Goal: Information Seeking & Learning: Learn about a topic

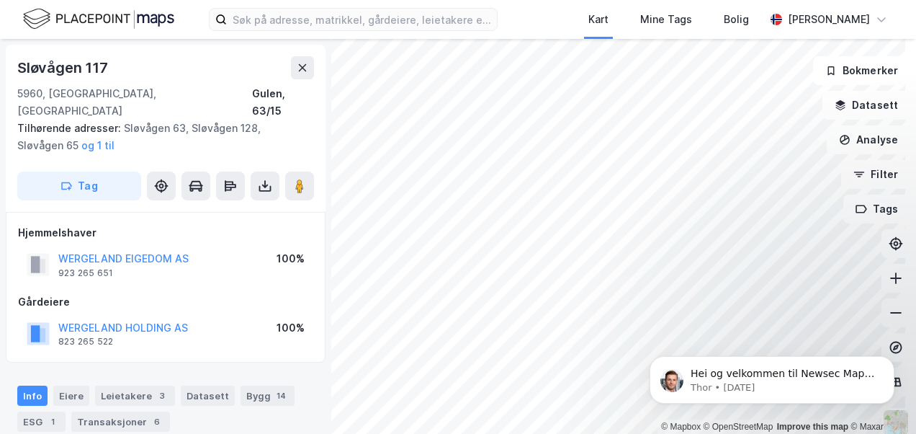
scroll to position [161, 0]
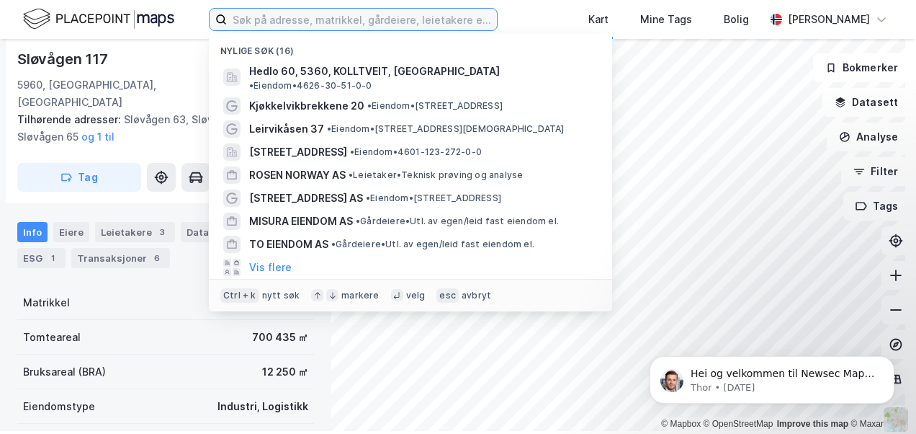
click at [259, 17] on input at bounding box center [362, 20] width 270 height 22
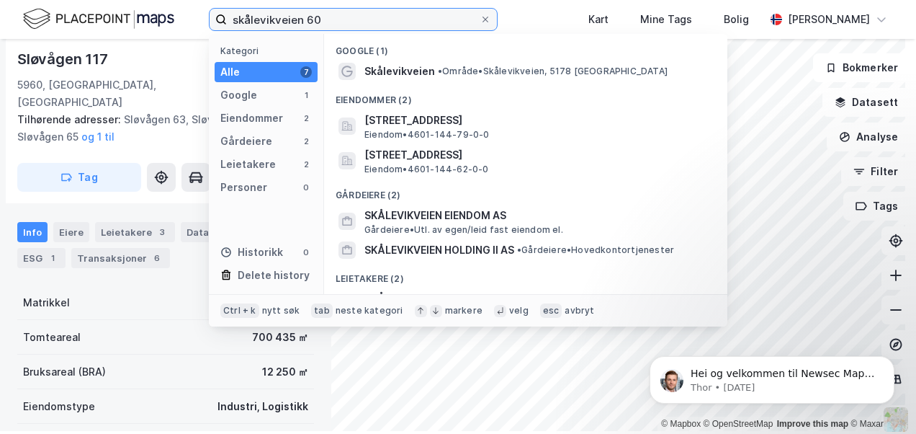
type input "skålevikveien 60"
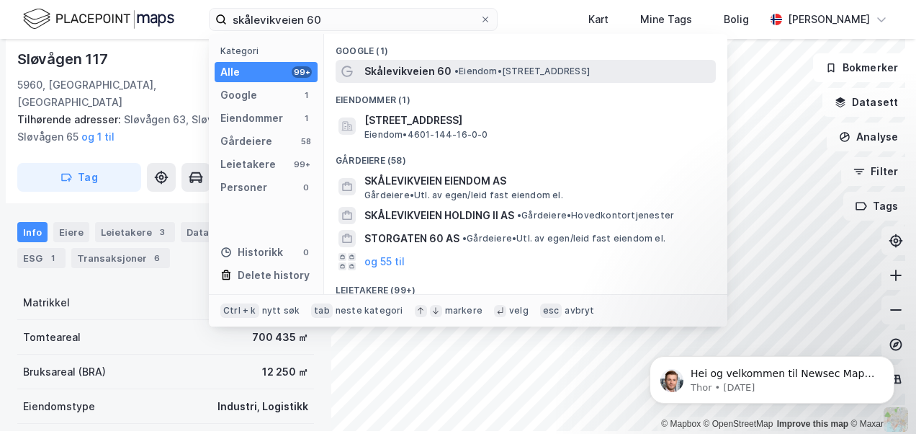
click at [409, 76] on span "Skålevikveien 60" at bounding box center [407, 71] width 87 height 17
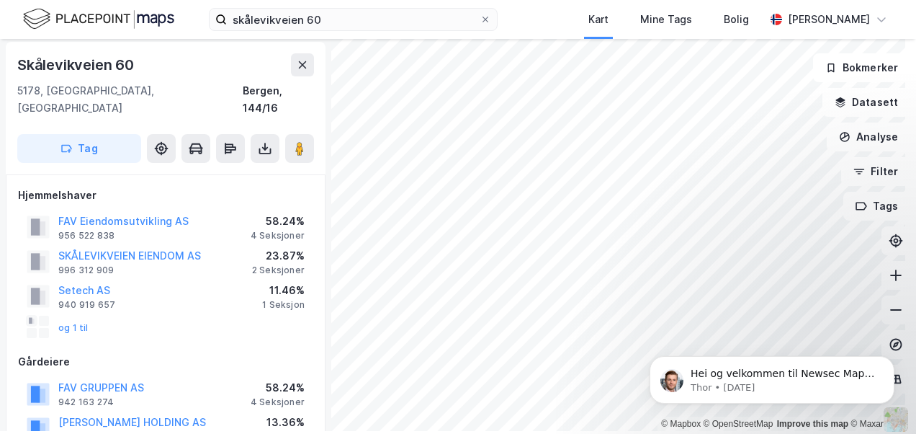
scroll to position [72, 0]
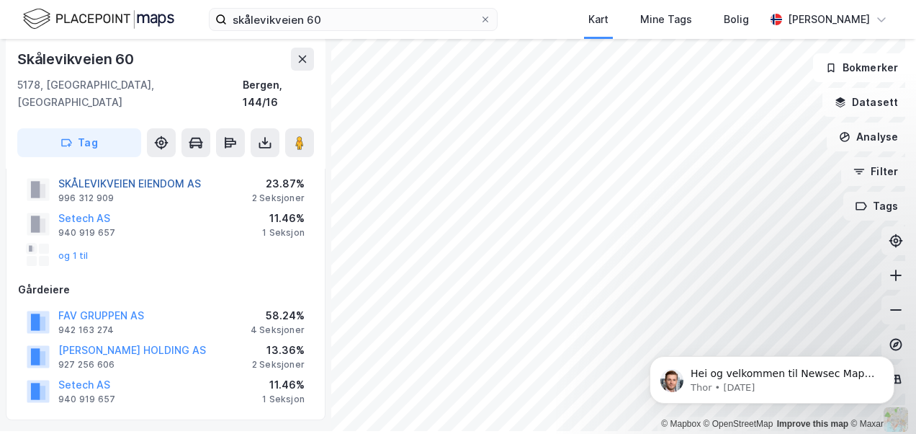
click at [0, 0] on button "SKÅLEVIKVEIEN EIENDOM AS" at bounding box center [0, 0] width 0 height 0
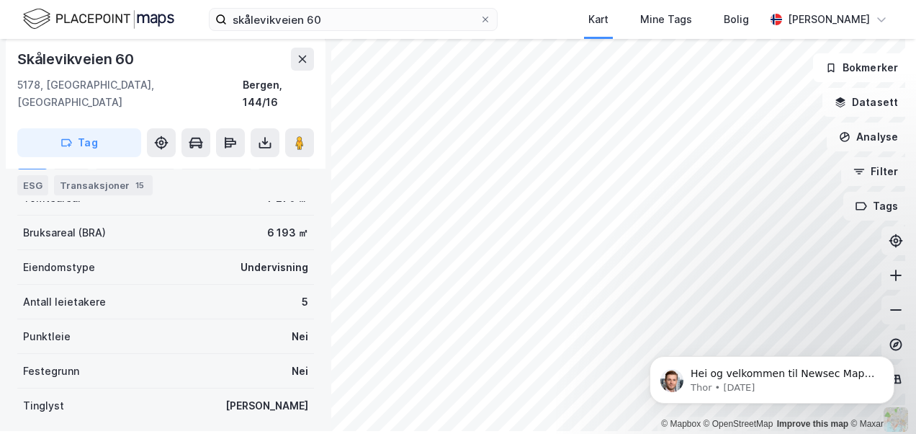
scroll to position [504, 0]
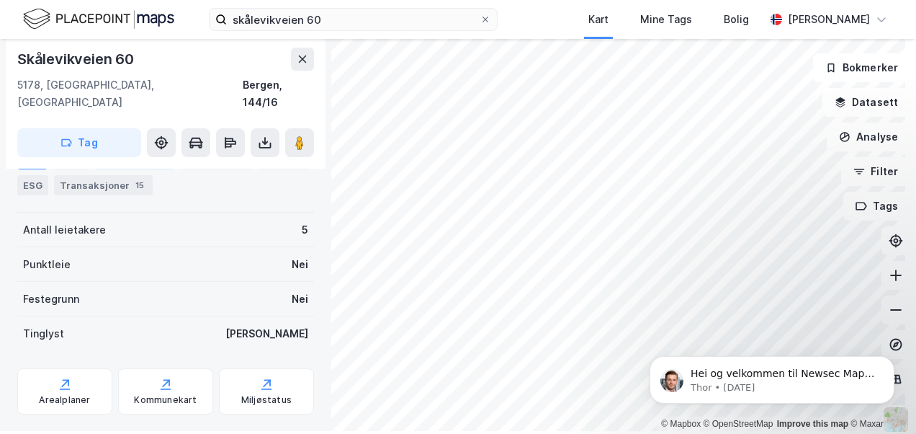
click at [121, 161] on div "Leietakere 5" at bounding box center [135, 159] width 80 height 20
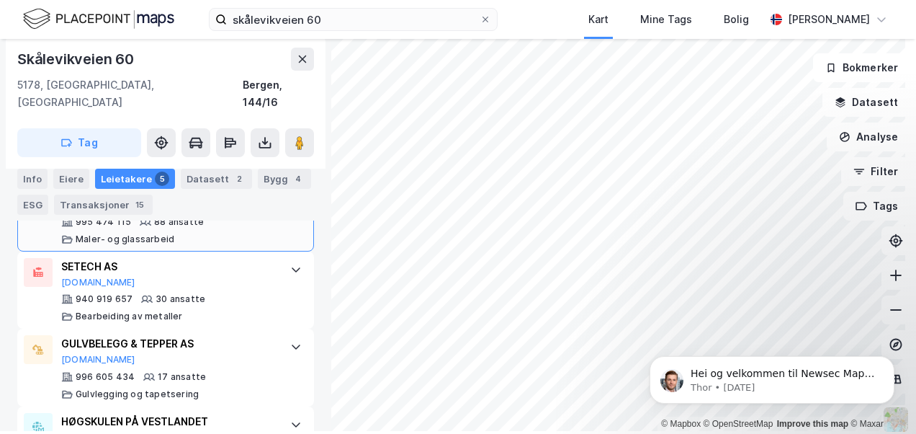
scroll to position [522, 0]
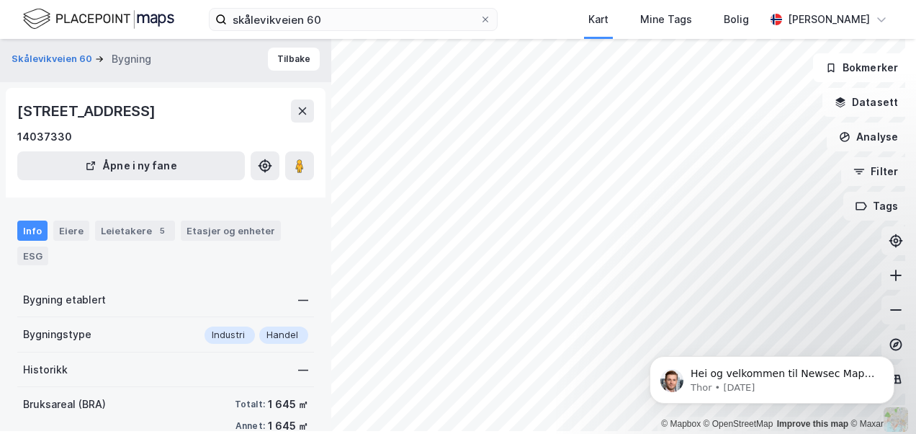
scroll to position [170, 0]
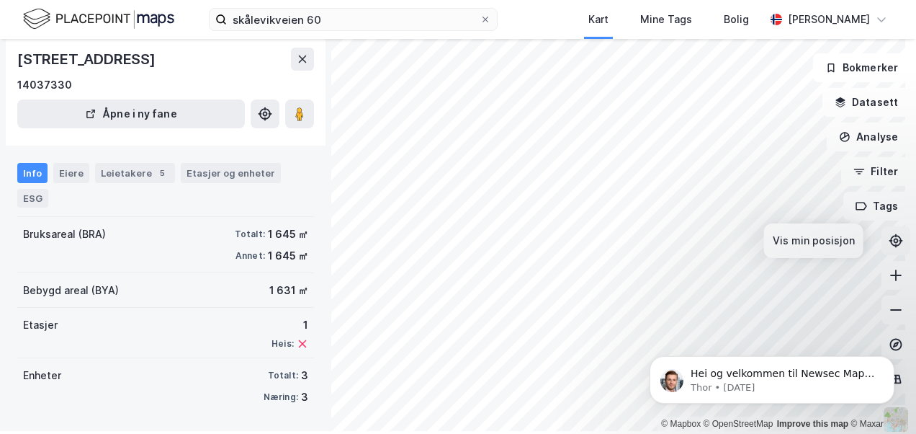
click at [894, 241] on icon at bounding box center [896, 240] width 5 height 5
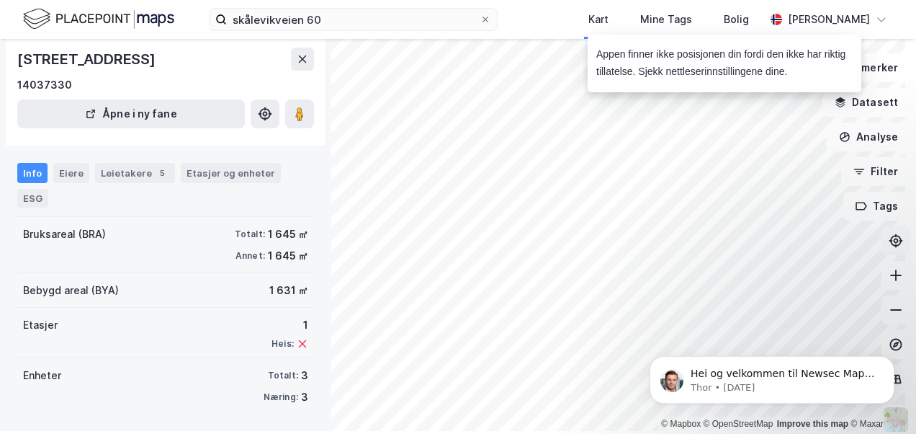
click at [814, 331] on body "Hei og velkommen til Newsec Maps, Roger 🥳 Om det er du lurer på så kan du enkel…" at bounding box center [772, 375] width 277 height 89
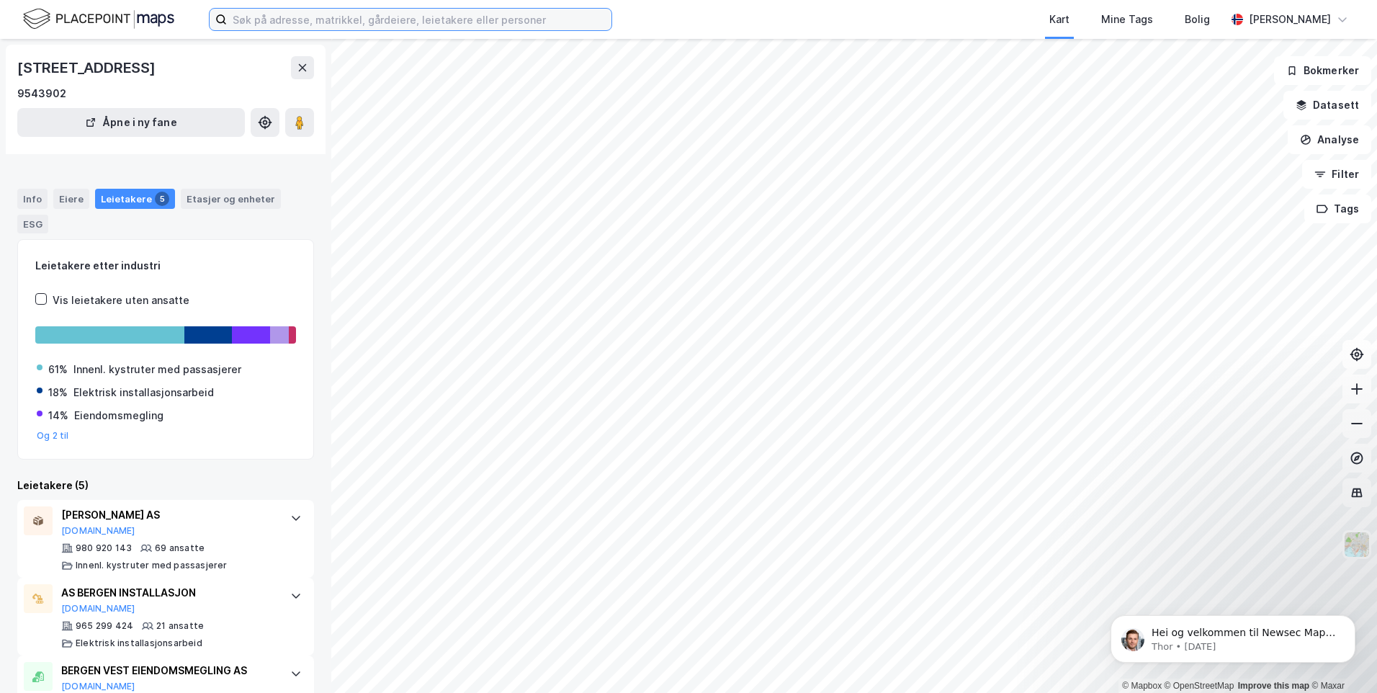
click at [250, 12] on input at bounding box center [419, 20] width 385 height 22
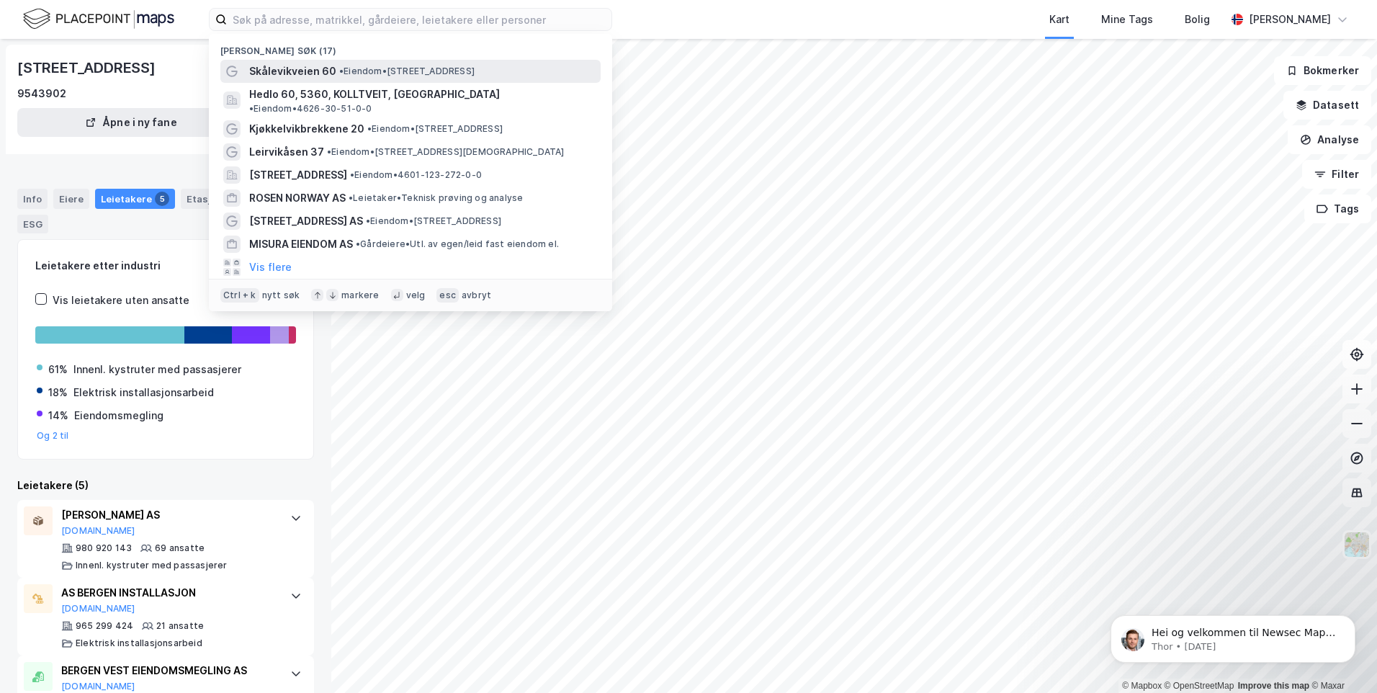
click at [288, 74] on span "Skålevikveien 60" at bounding box center [292, 71] width 87 height 17
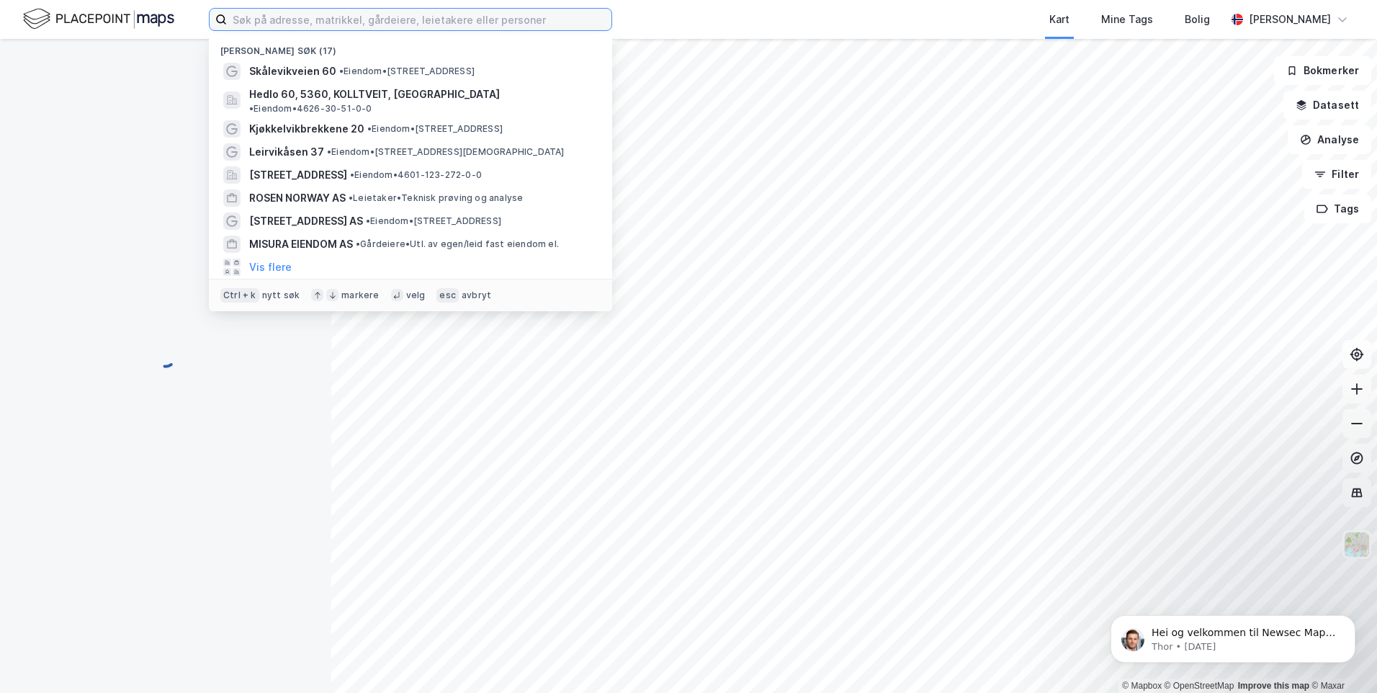
click at [296, 23] on input at bounding box center [419, 20] width 385 height 22
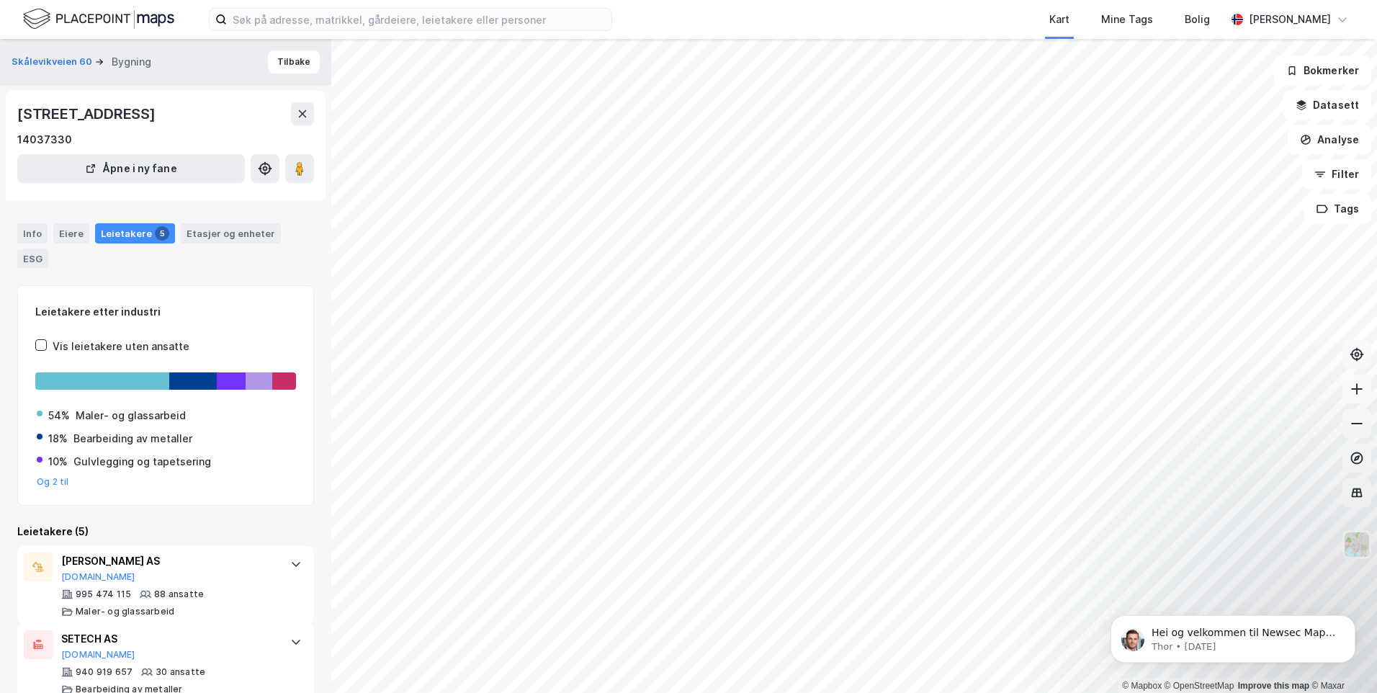
click at [1354, 357] on icon at bounding box center [1357, 354] width 14 height 14
click at [35, 238] on div "Info" at bounding box center [32, 233] width 30 height 20
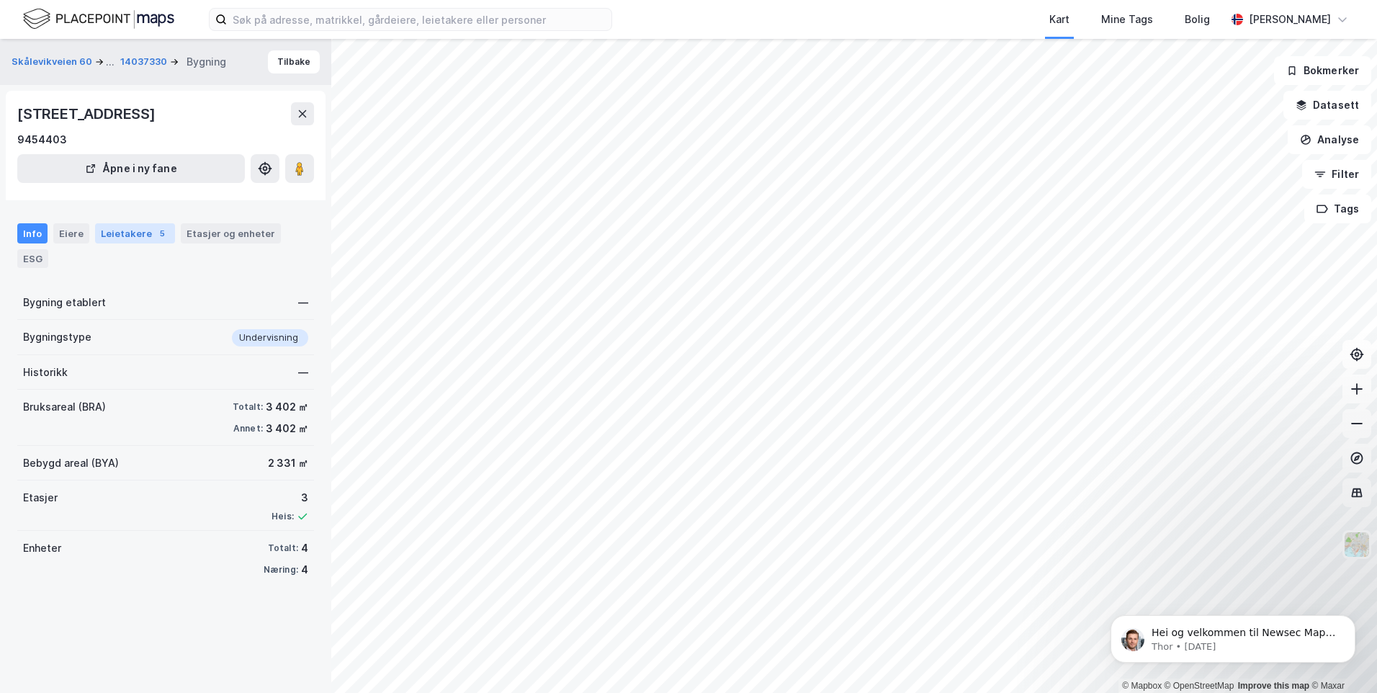
click at [122, 233] on div "Leietakere 5" at bounding box center [135, 233] width 80 height 20
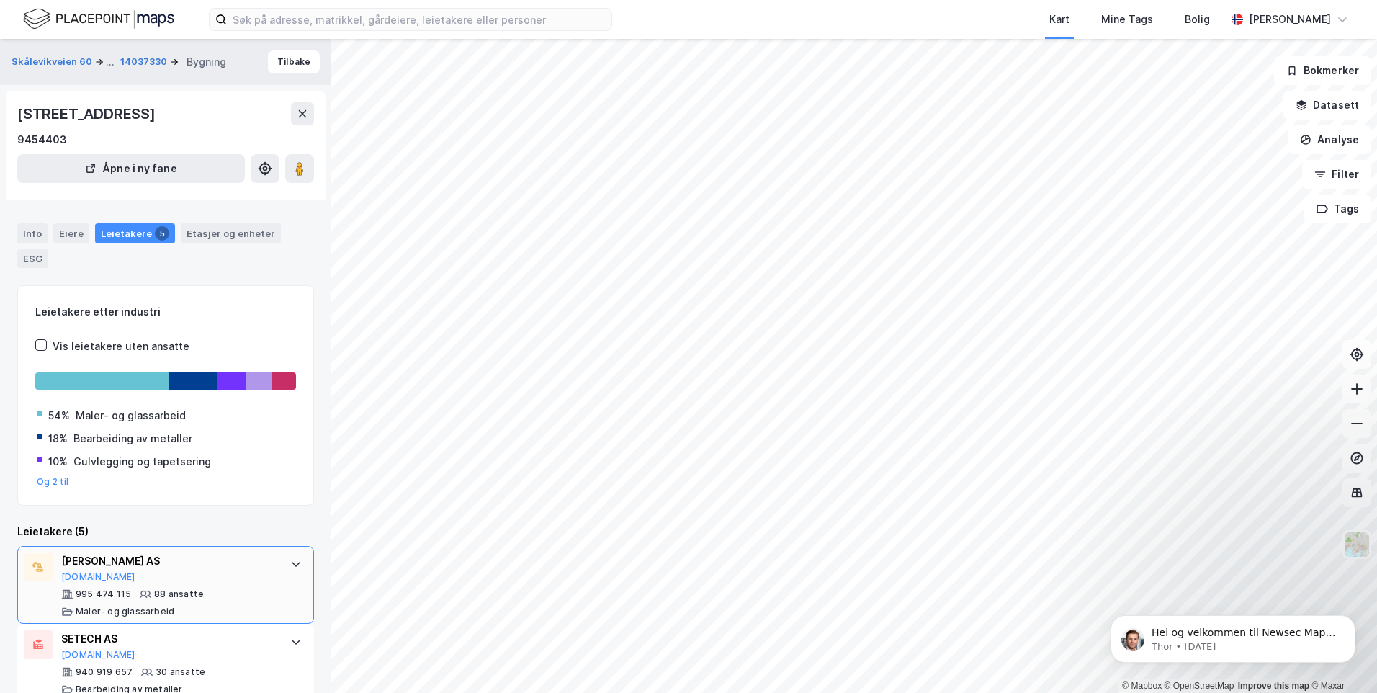
scroll to position [72, 0]
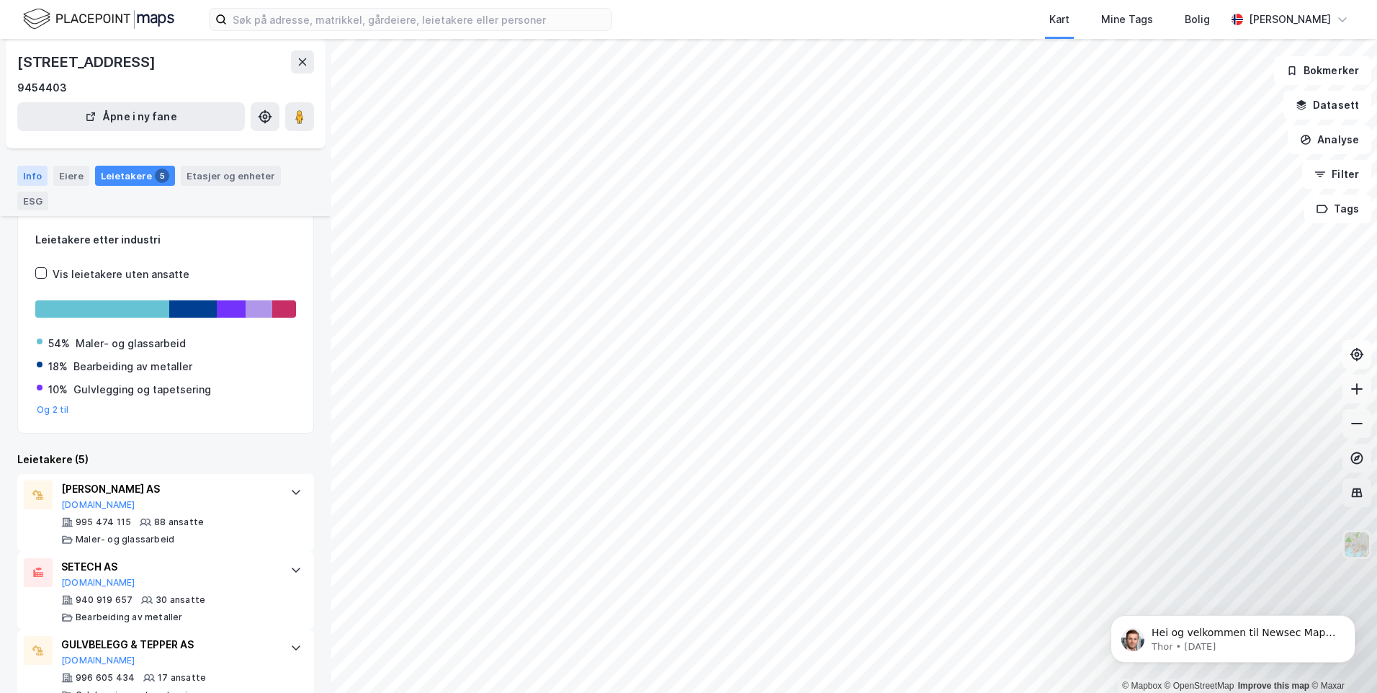
click at [35, 173] on div "Info" at bounding box center [32, 176] width 30 height 20
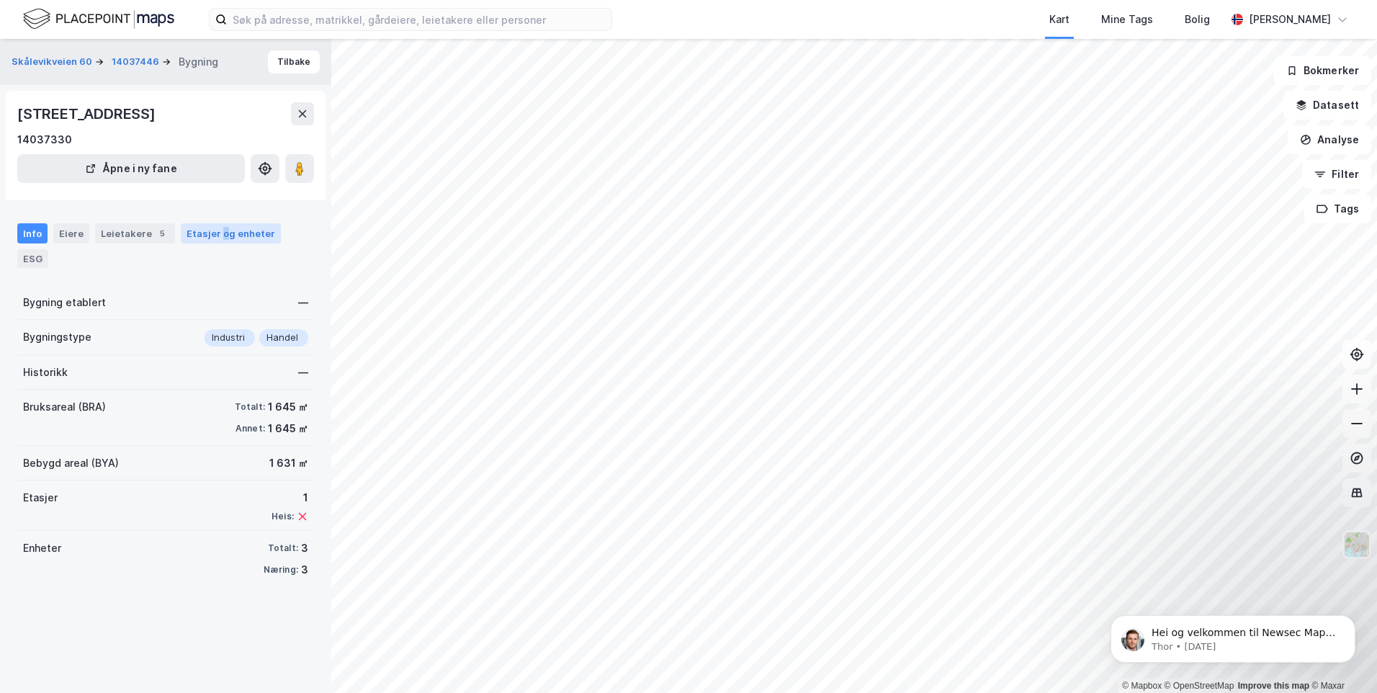
click at [215, 236] on div "Etasjer og enheter" at bounding box center [231, 233] width 89 height 13
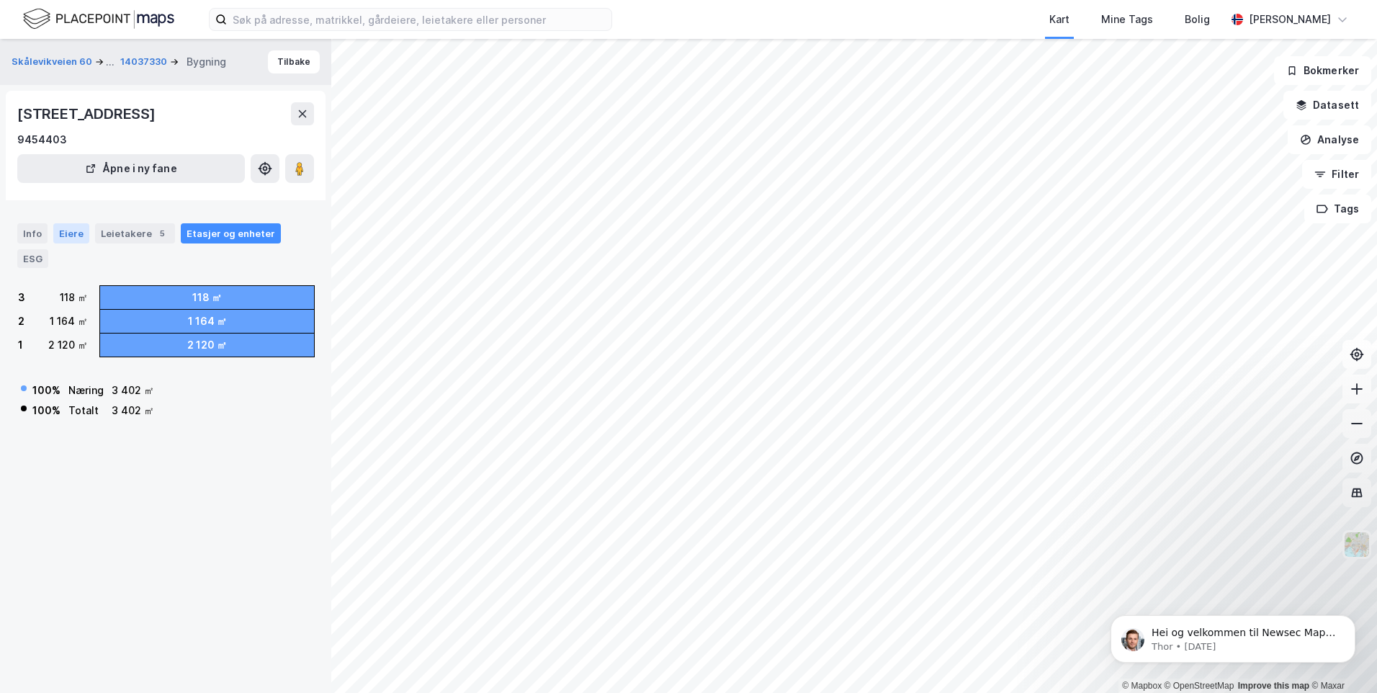
click at [65, 236] on div "Eiere" at bounding box center [71, 233] width 36 height 20
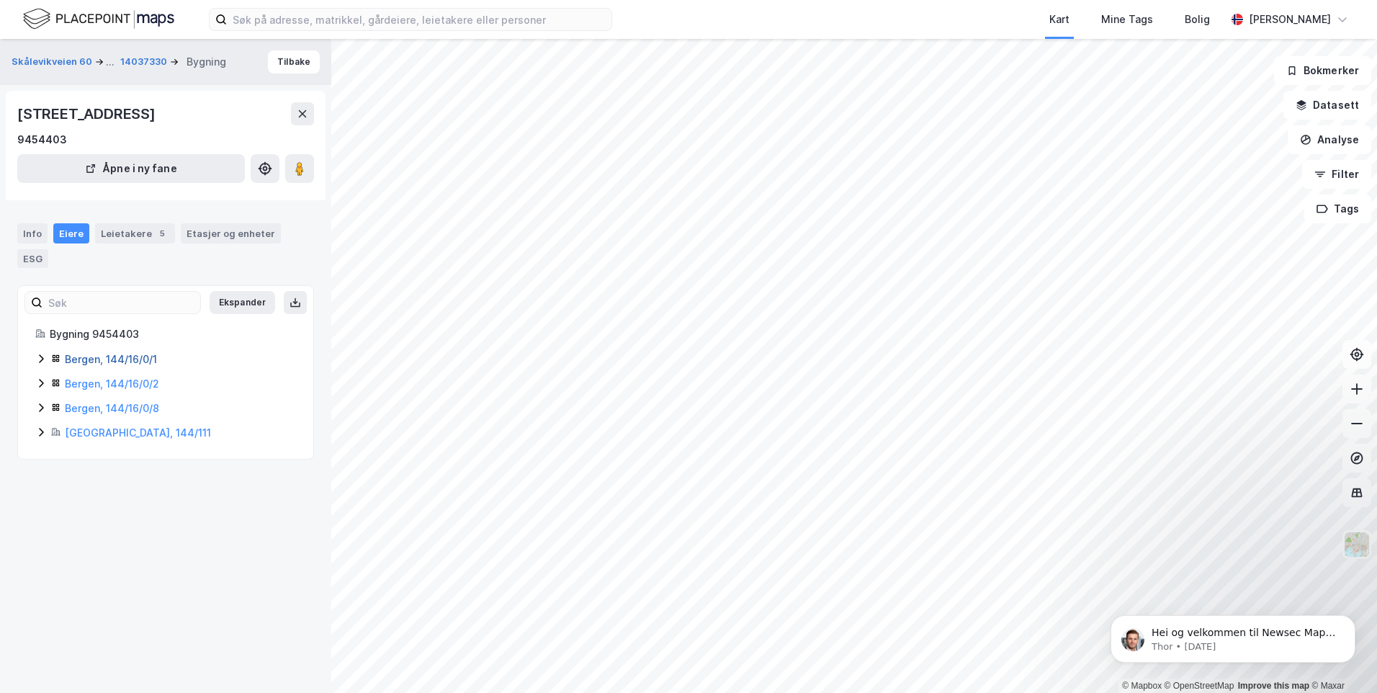
click at [71, 361] on link "Bergen, 144/16/0/1" at bounding box center [111, 359] width 92 height 12
click at [98, 381] on link "Bergen, 144/16/0/2" at bounding box center [112, 383] width 94 height 12
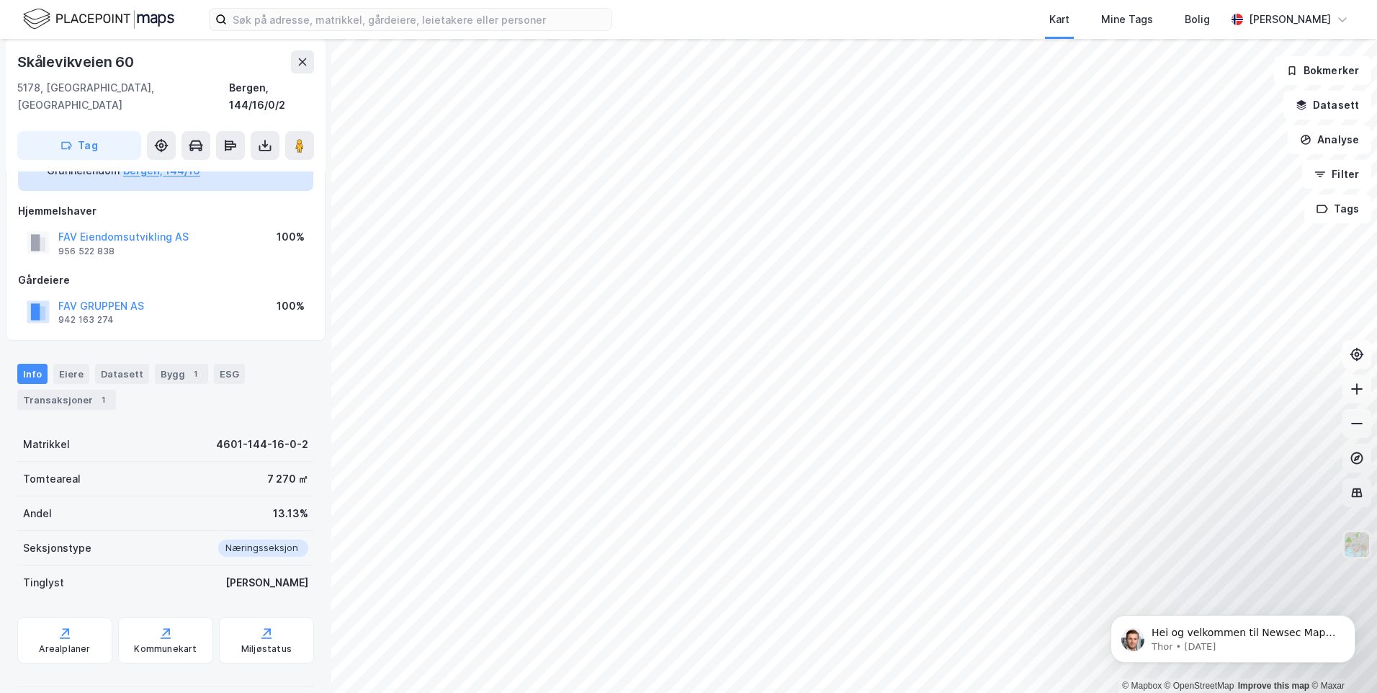
scroll to position [32, 0]
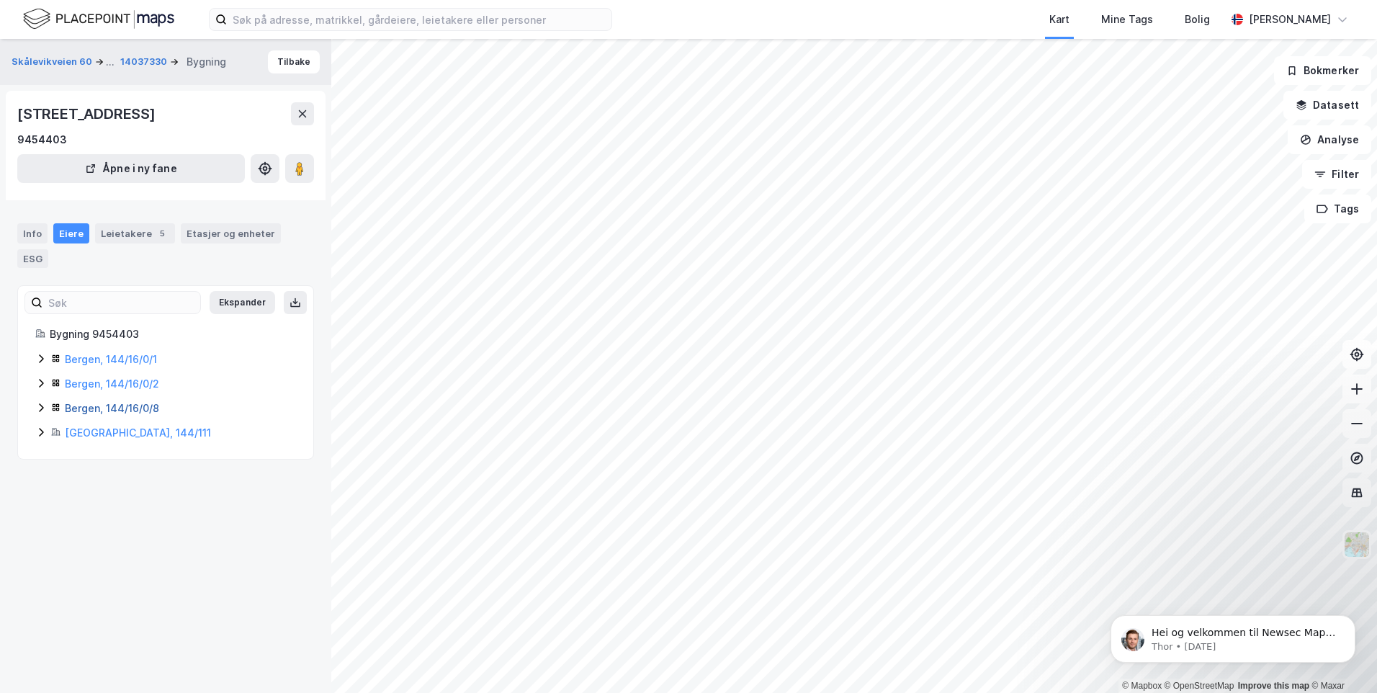
click at [86, 407] on link "Bergen, 144/16/0/8" at bounding box center [112, 408] width 94 height 12
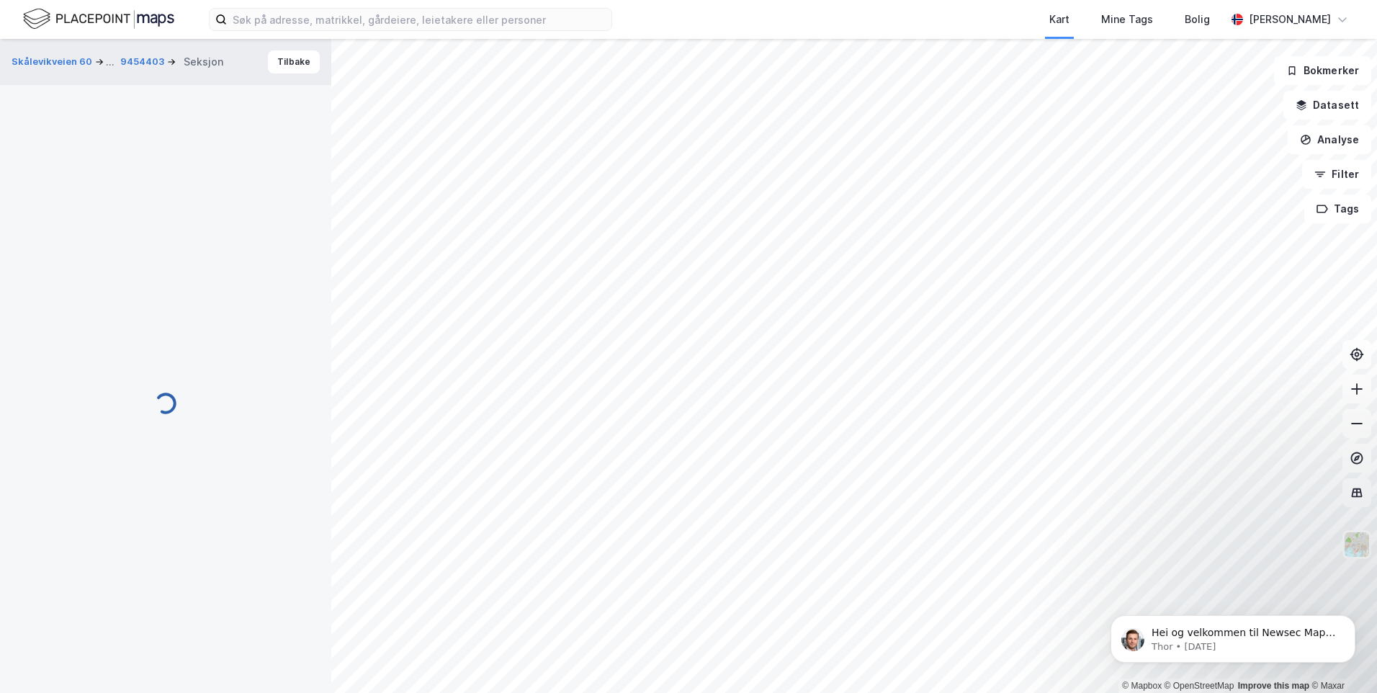
scroll to position [32, 0]
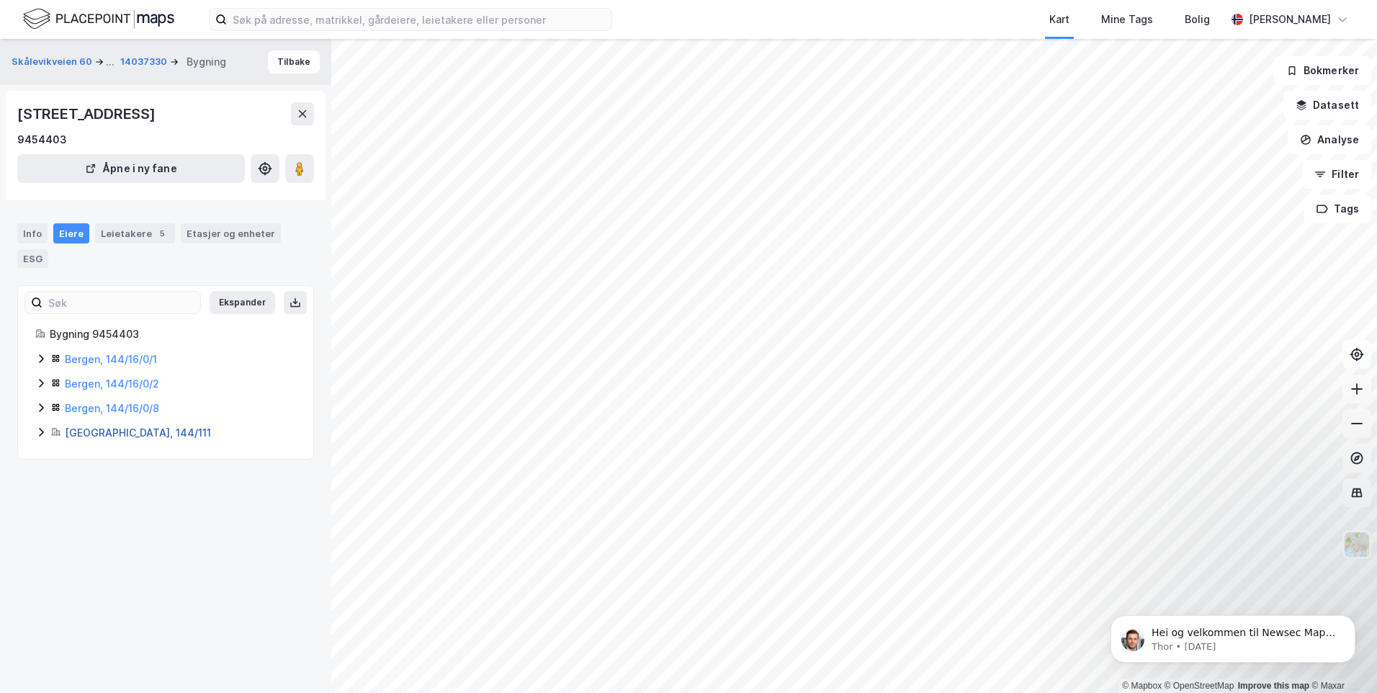
click at [116, 434] on link "Bergen, 144/111" at bounding box center [138, 432] width 146 height 12
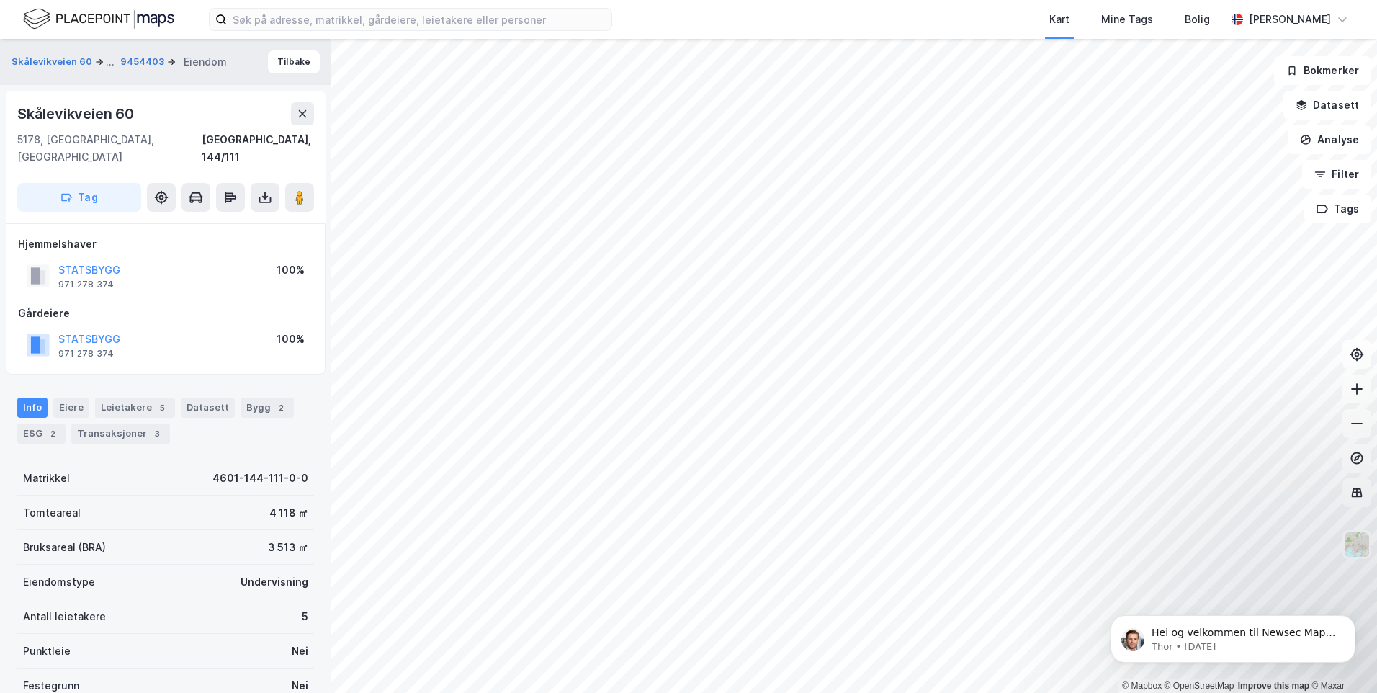
scroll to position [32, 0]
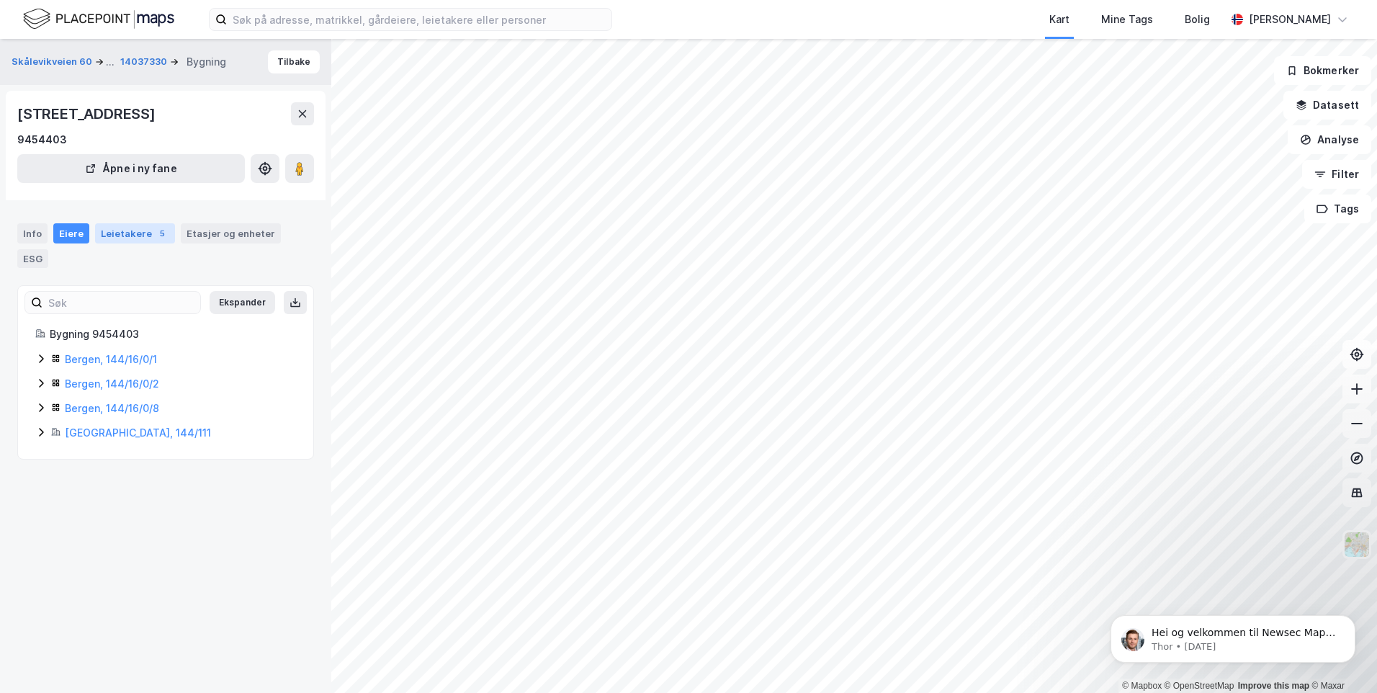
click at [109, 234] on div "Leietakere 5" at bounding box center [135, 233] width 80 height 20
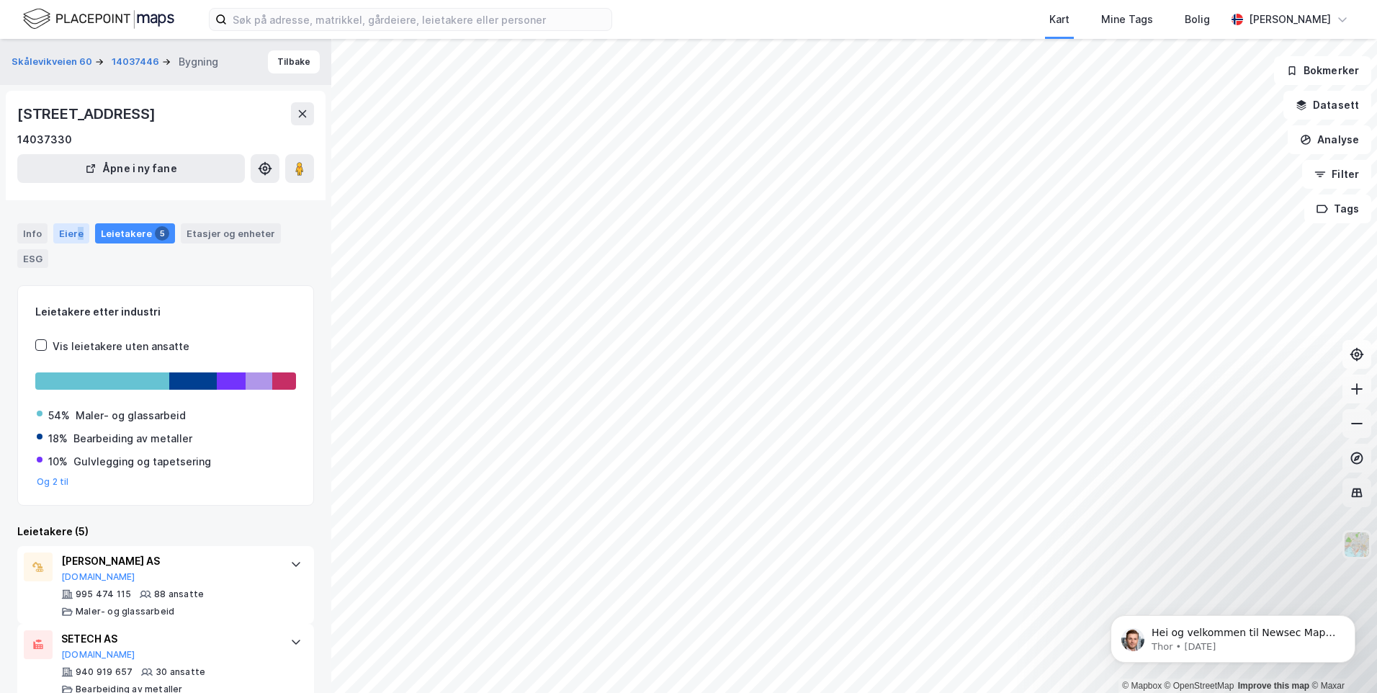
click at [79, 233] on div "Eiere" at bounding box center [71, 233] width 36 height 20
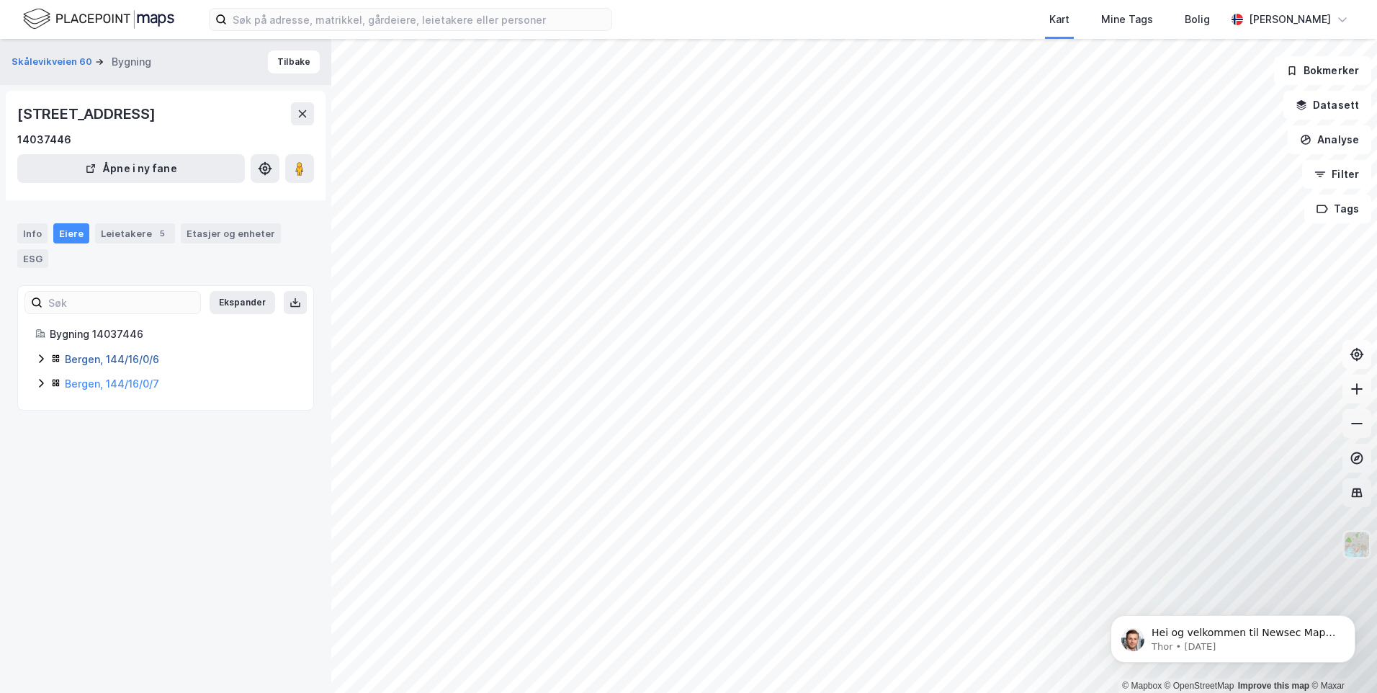
click at [108, 364] on link "Bergen, 144/16/0/6" at bounding box center [112, 359] width 94 height 12
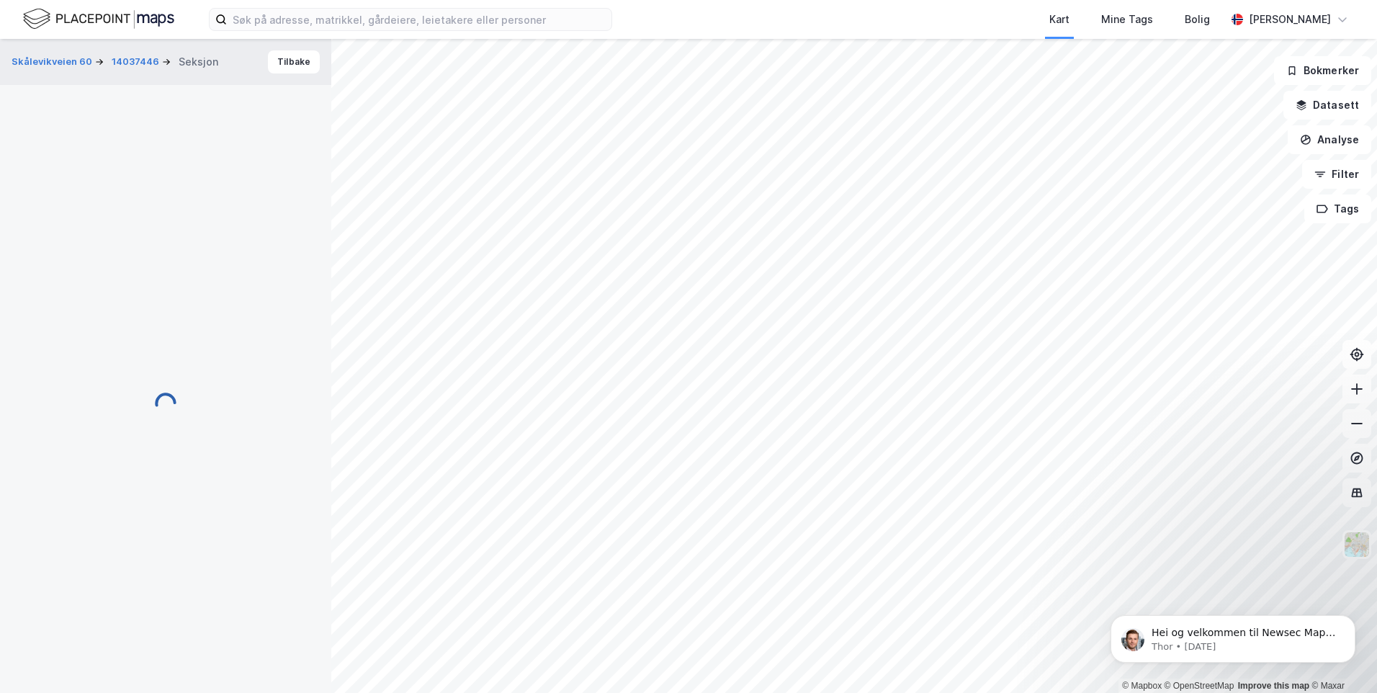
scroll to position [32, 0]
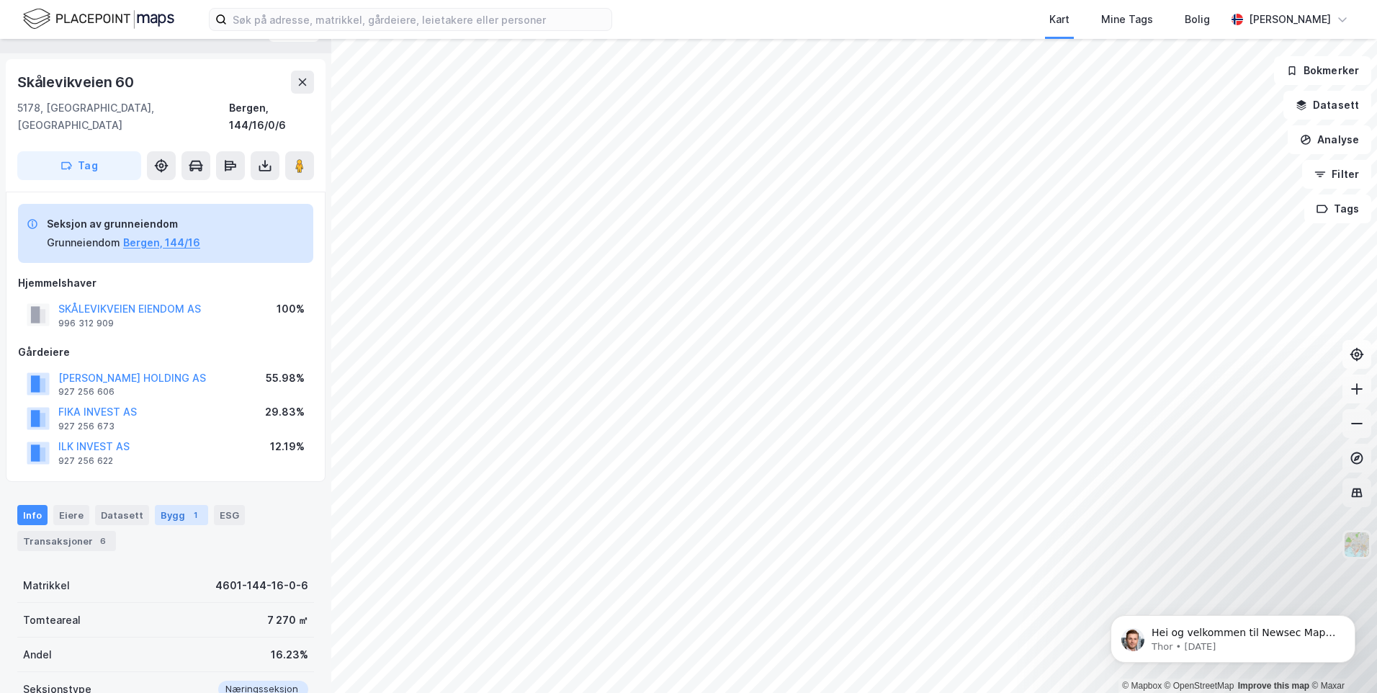
click at [166, 505] on div "Bygg 1" at bounding box center [181, 515] width 53 height 20
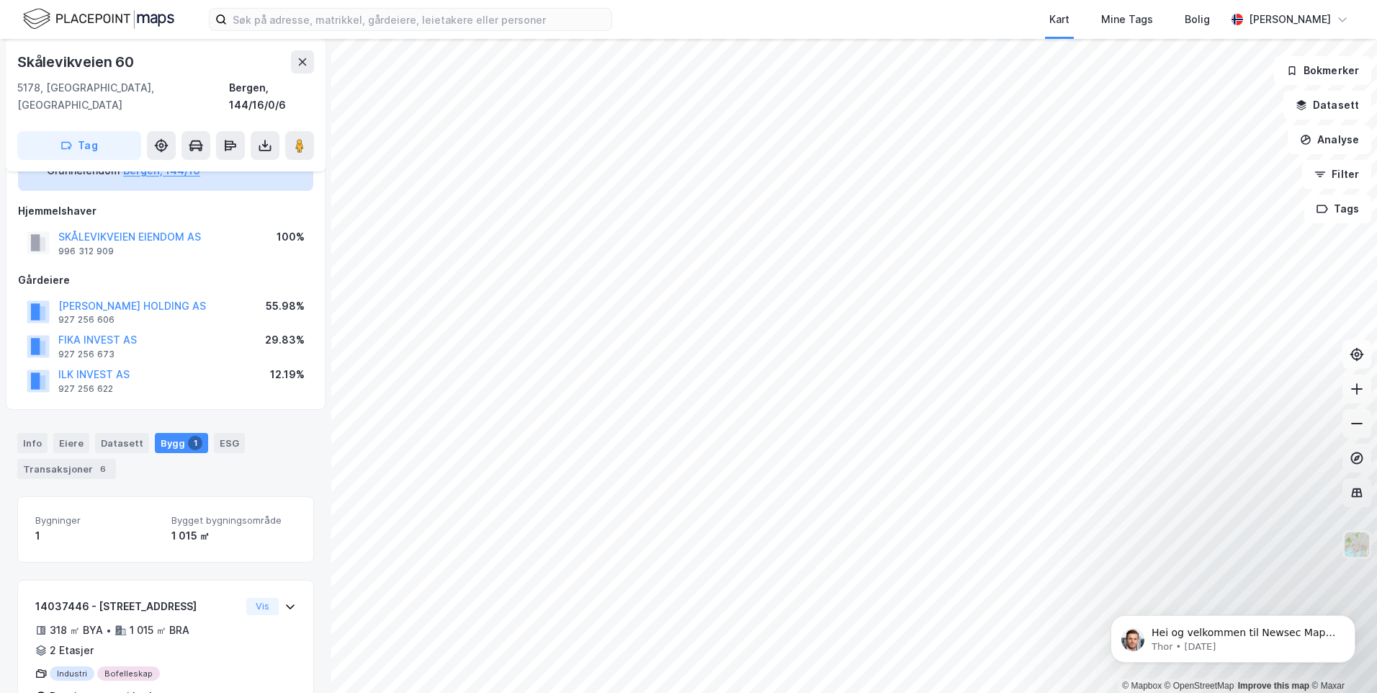
scroll to position [134, 0]
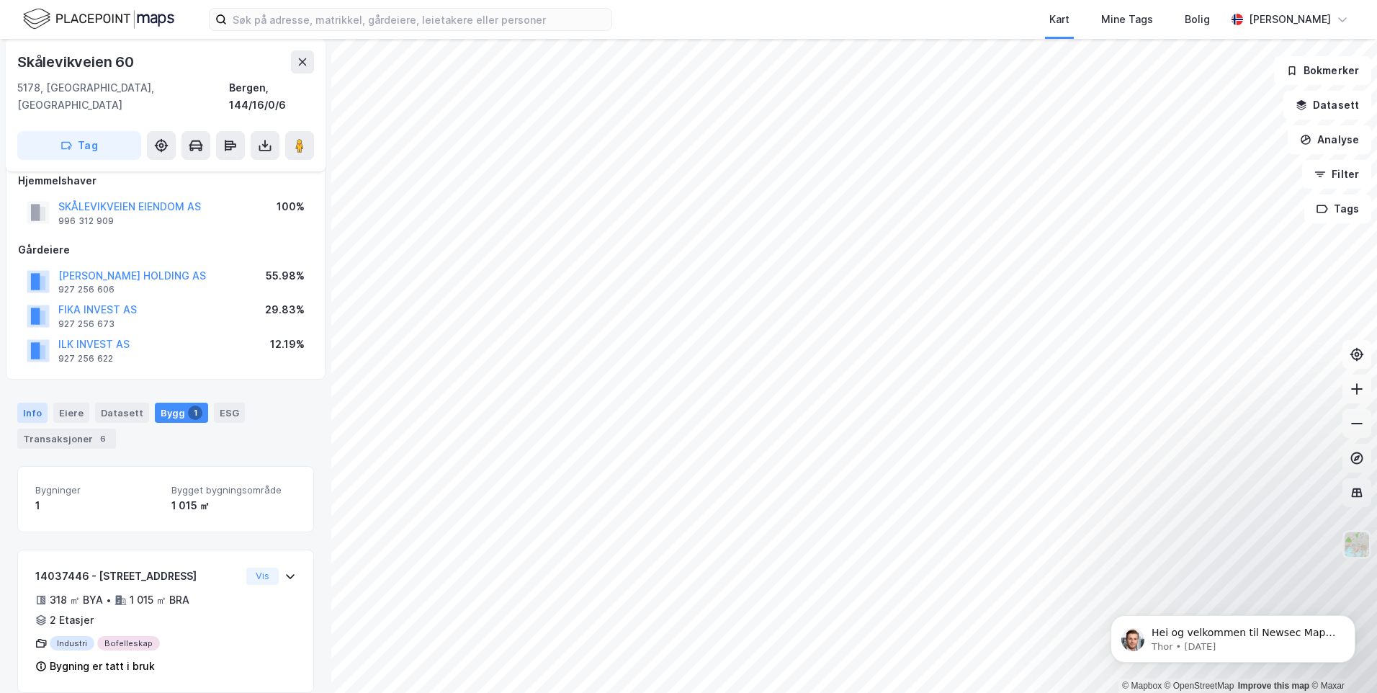
click at [42, 403] on div "Info" at bounding box center [32, 413] width 30 height 20
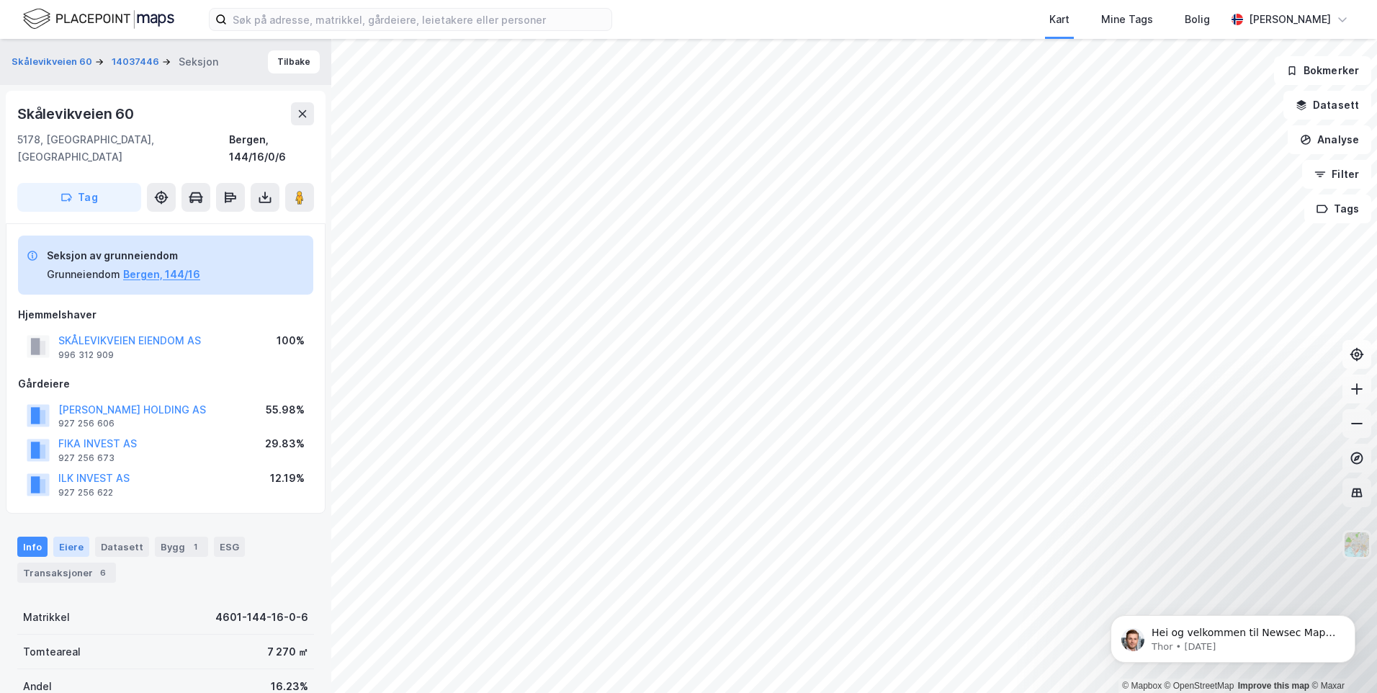
click at [65, 537] on div "Eiere" at bounding box center [71, 547] width 36 height 20
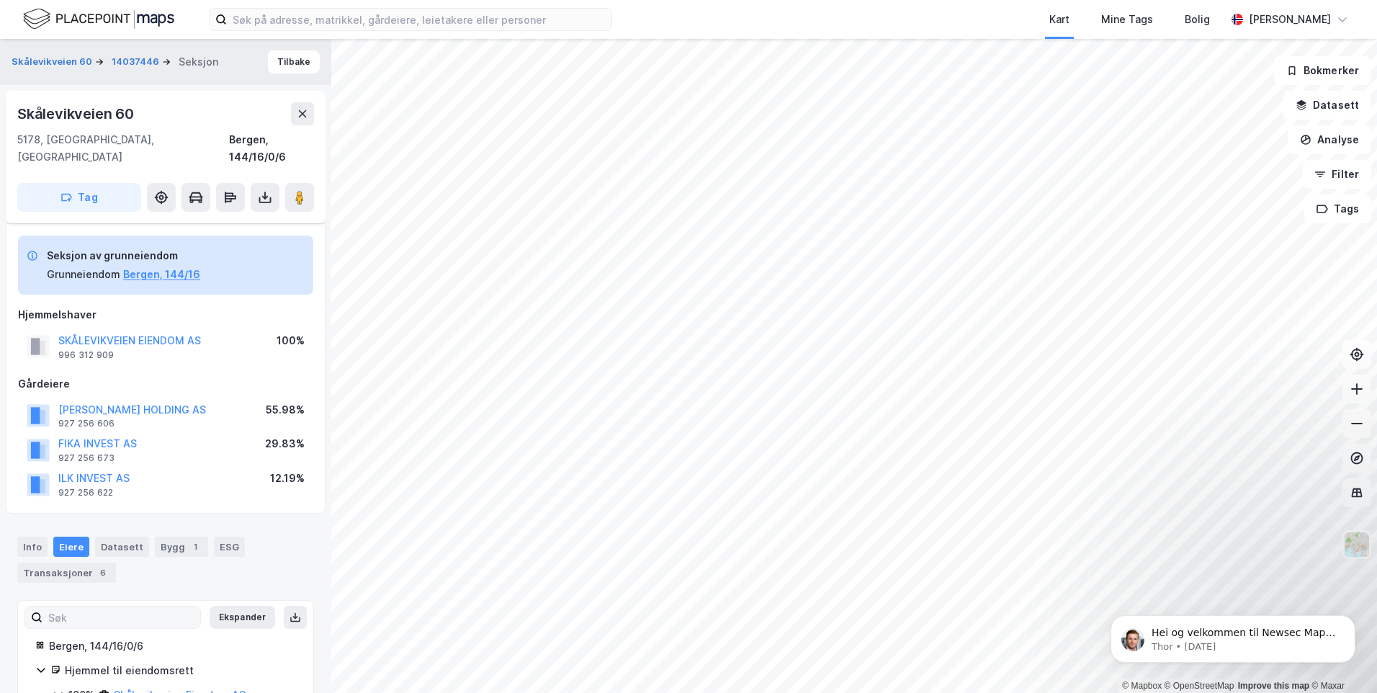
scroll to position [53, 0]
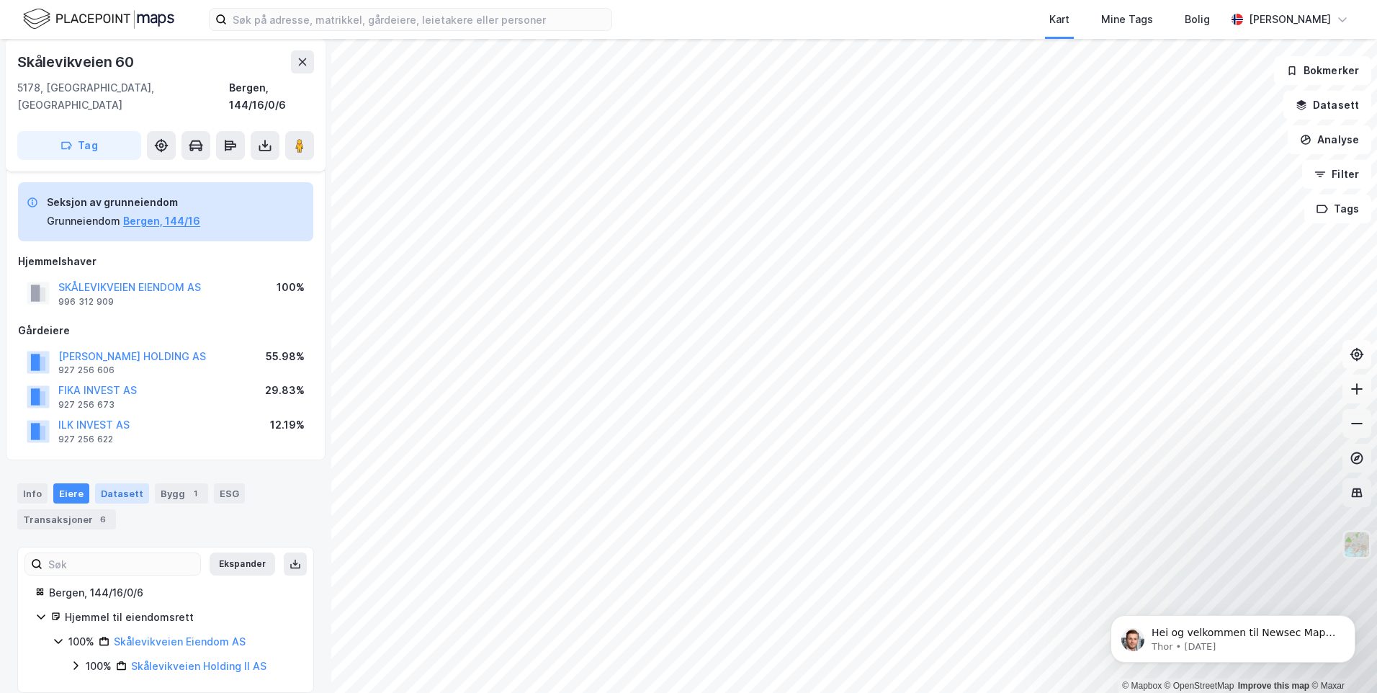
click at [117, 483] on div "Datasett" at bounding box center [122, 493] width 54 height 20
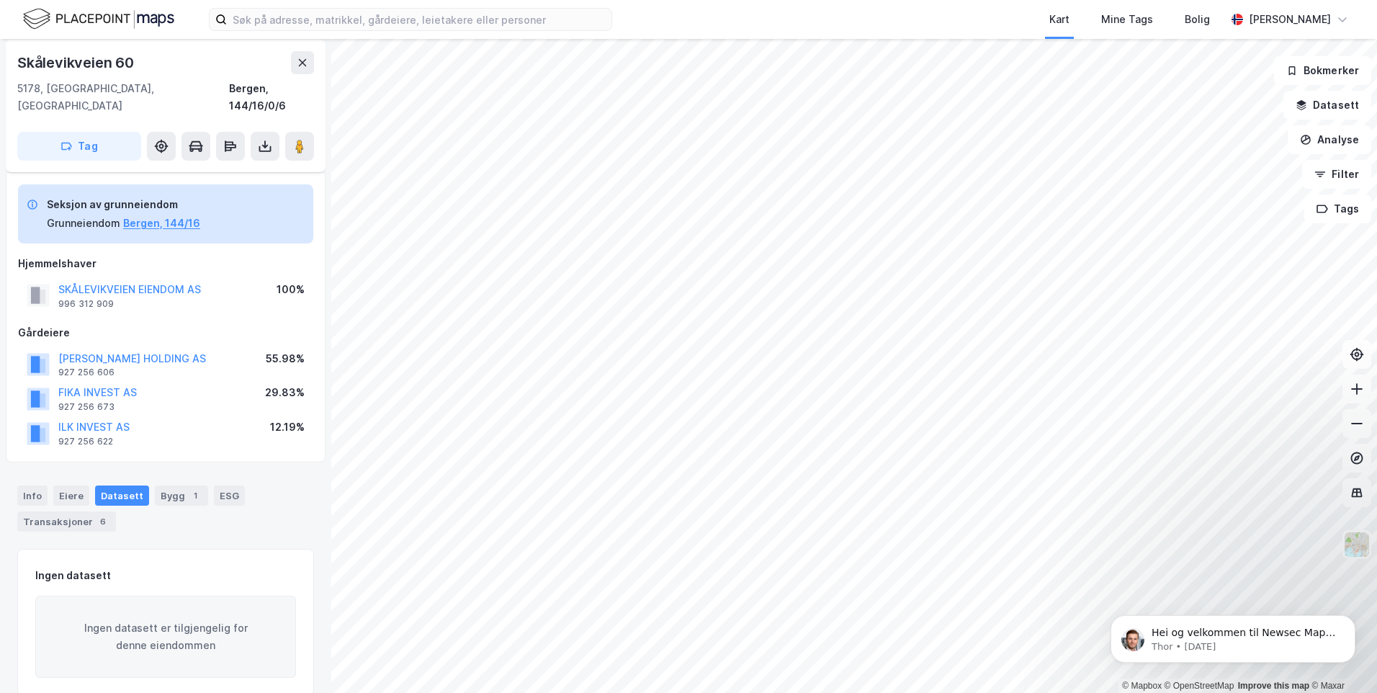
scroll to position [53, 0]
click at [157, 483] on div "Bygg 1" at bounding box center [181, 493] width 53 height 20
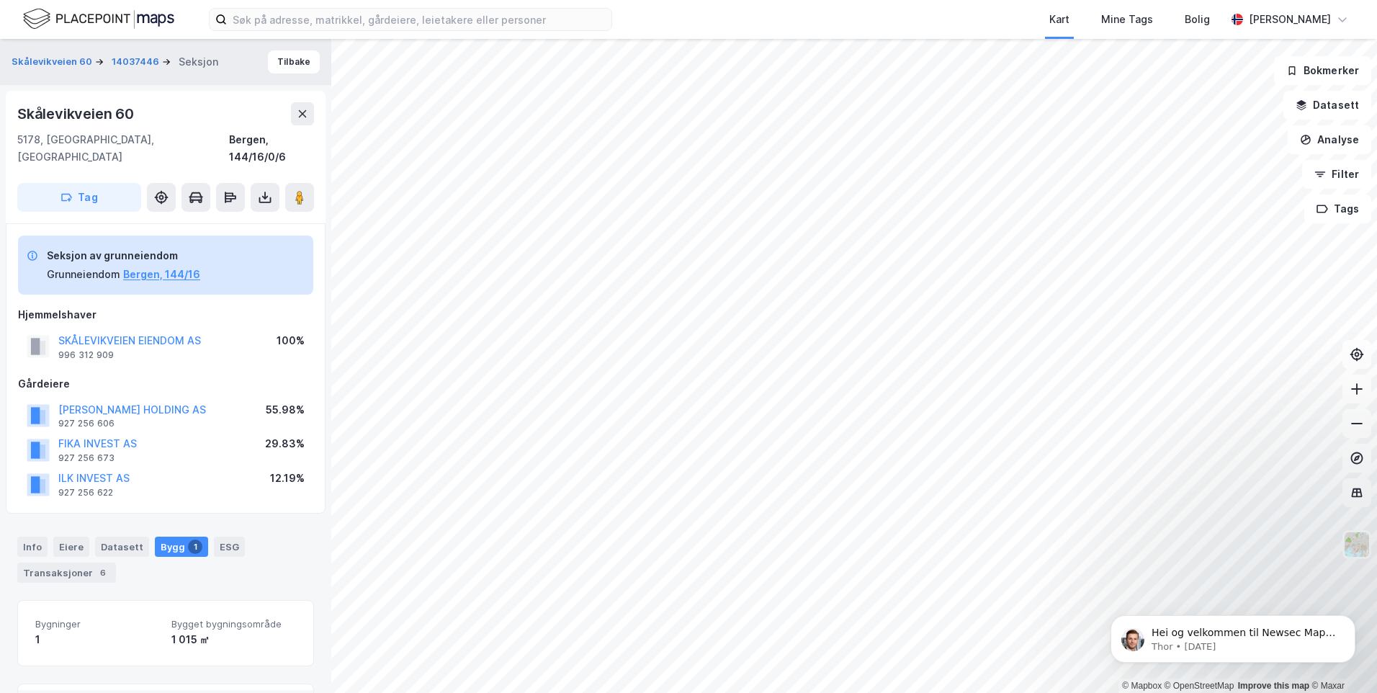
scroll to position [134, 0]
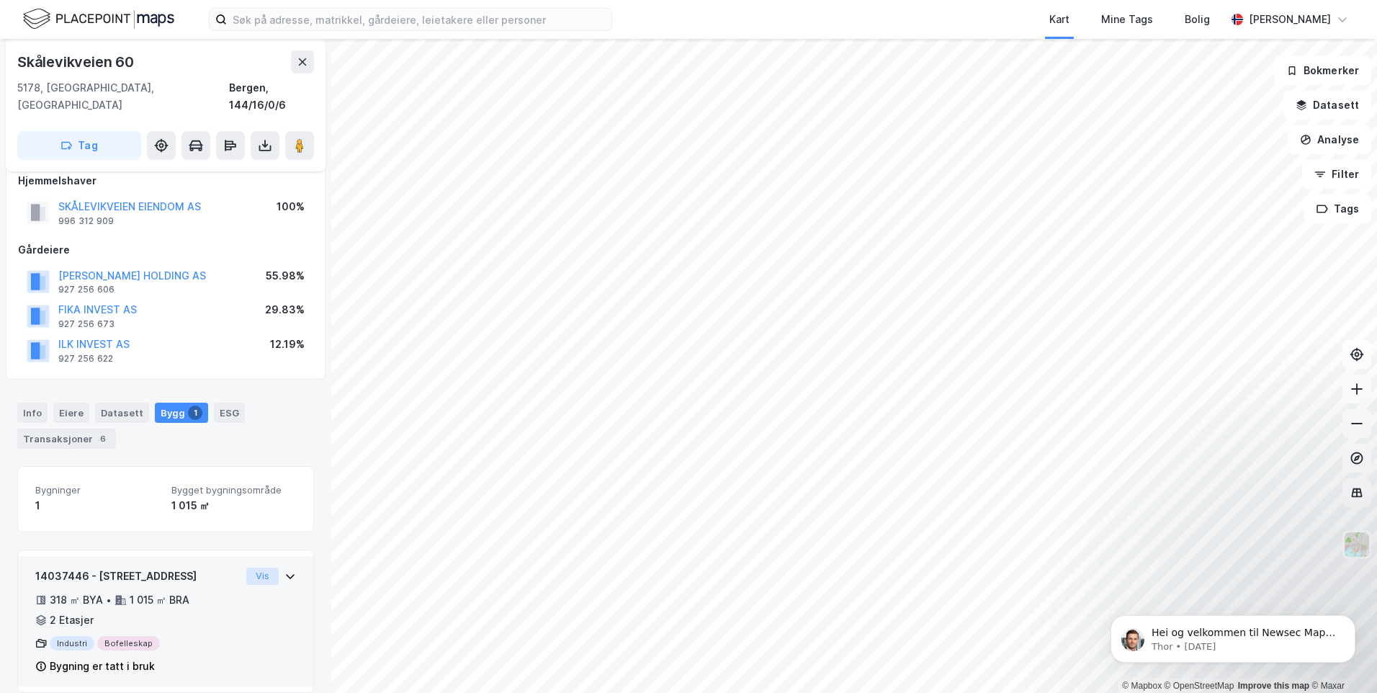
click at [259, 568] on button "Vis" at bounding box center [262, 576] width 32 height 17
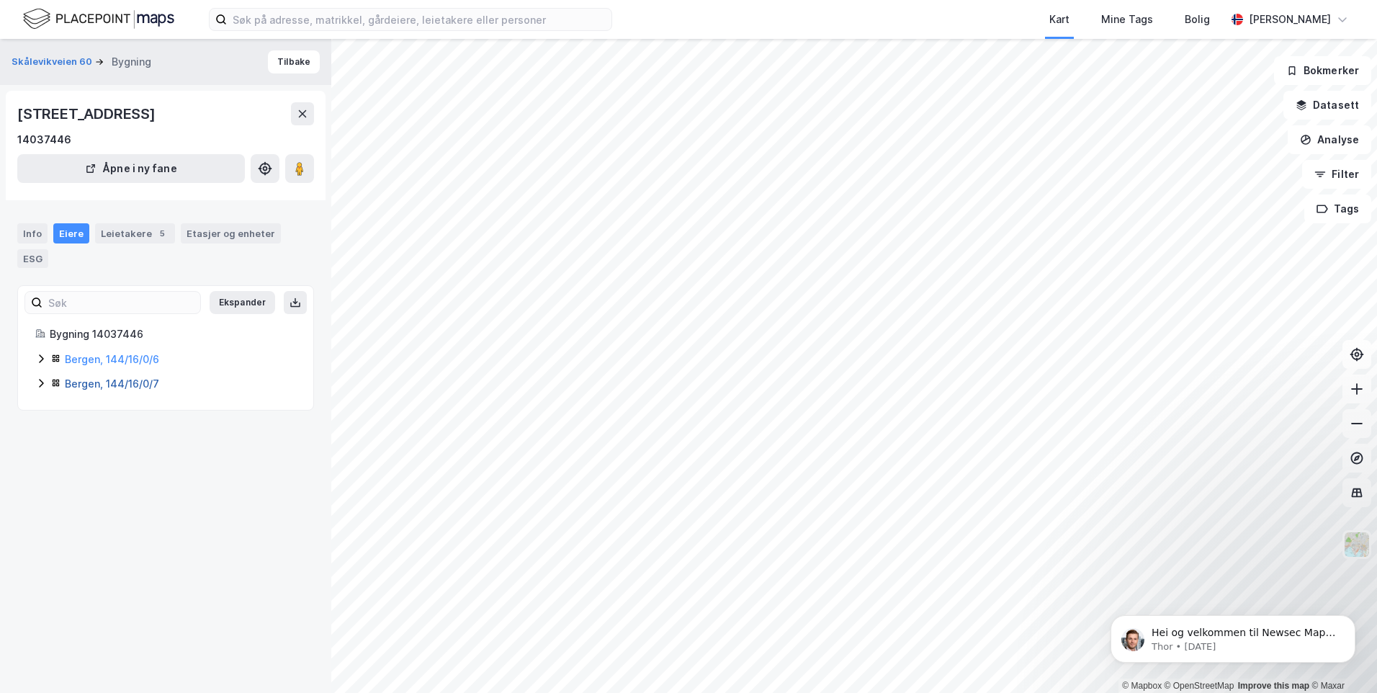
click at [134, 381] on link "Bergen, 144/16/0/7" at bounding box center [112, 383] width 94 height 12
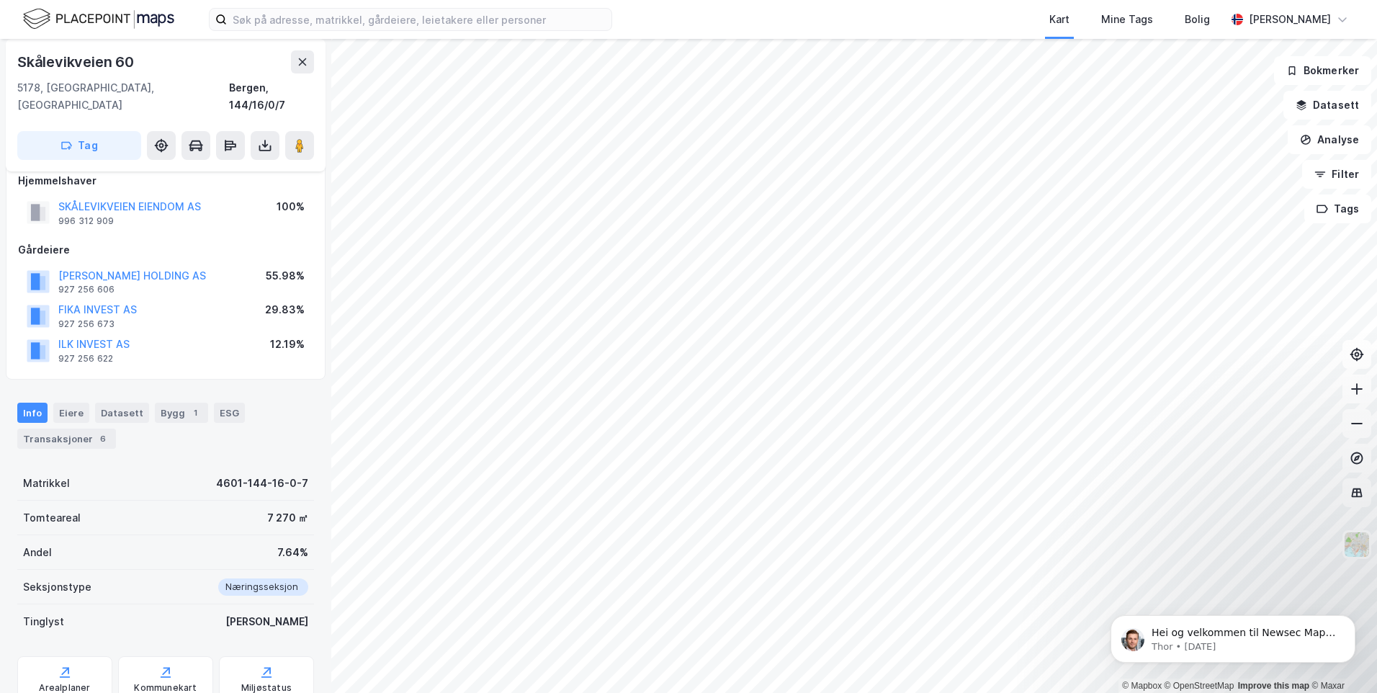
scroll to position [173, 0]
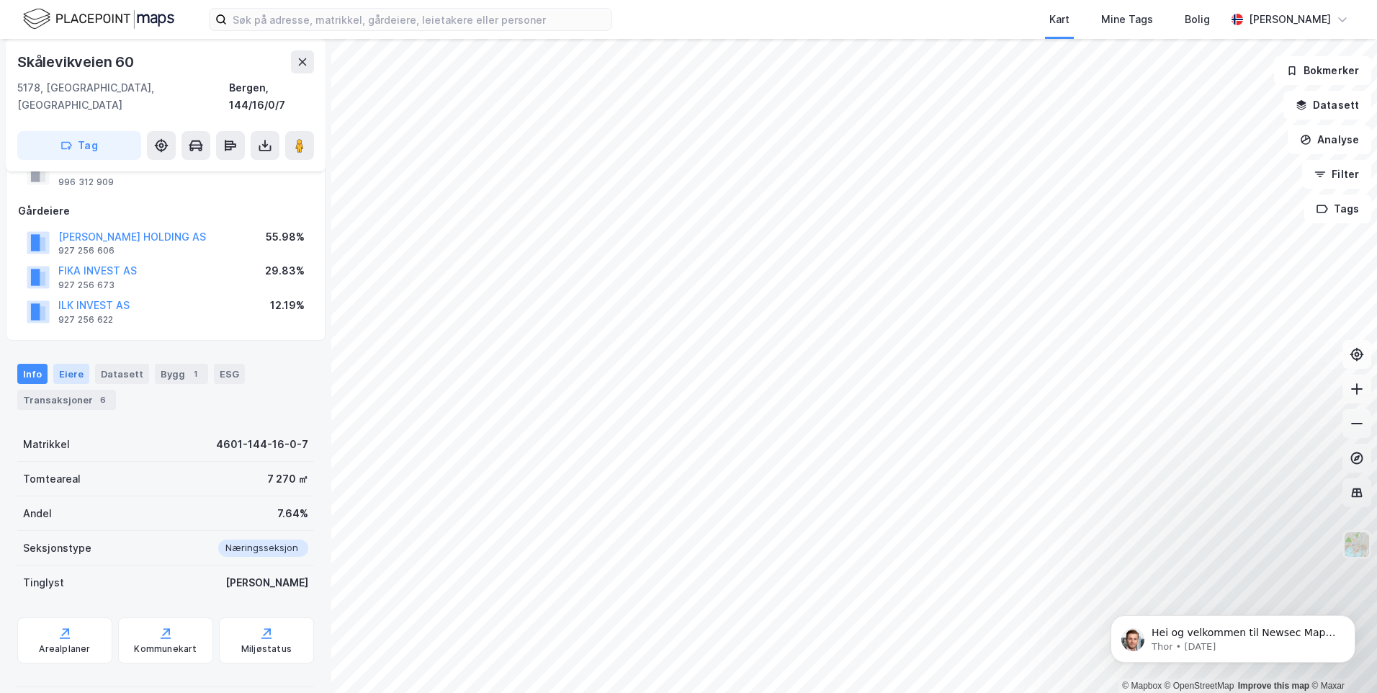
click at [70, 364] on div "Eiere" at bounding box center [71, 374] width 36 height 20
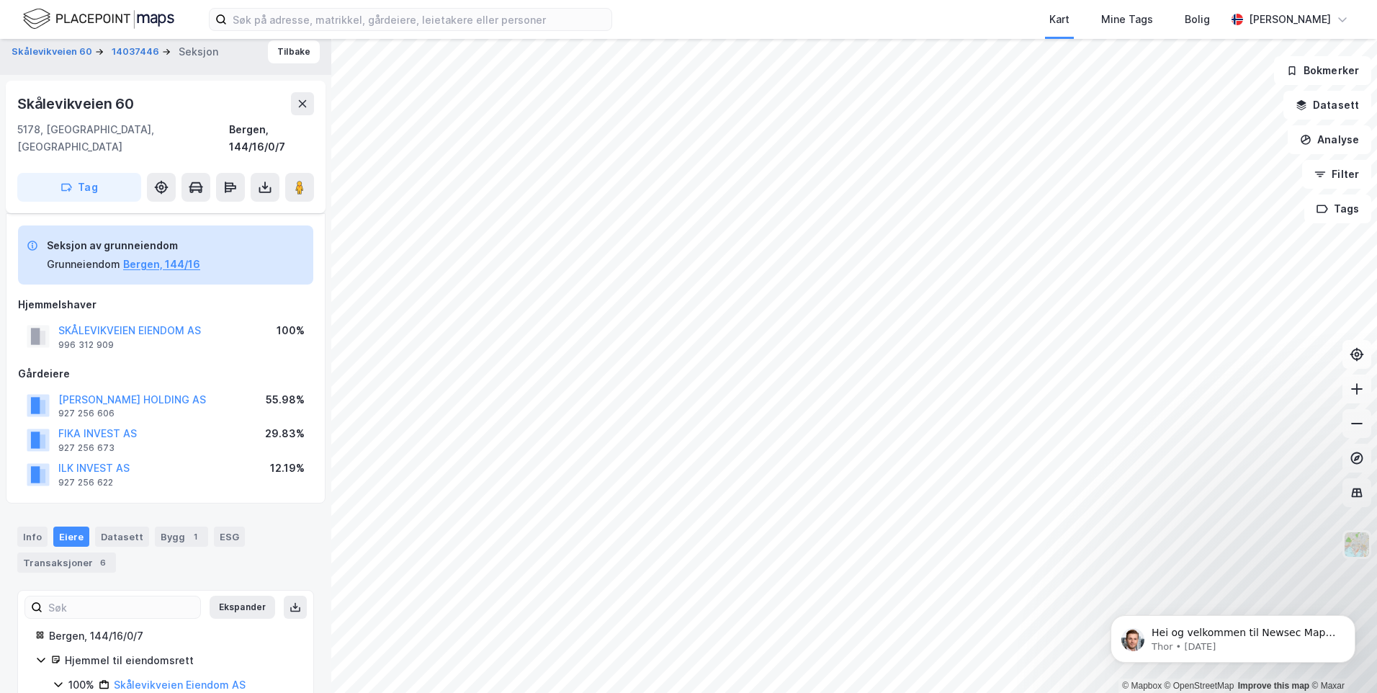
scroll to position [53, 0]
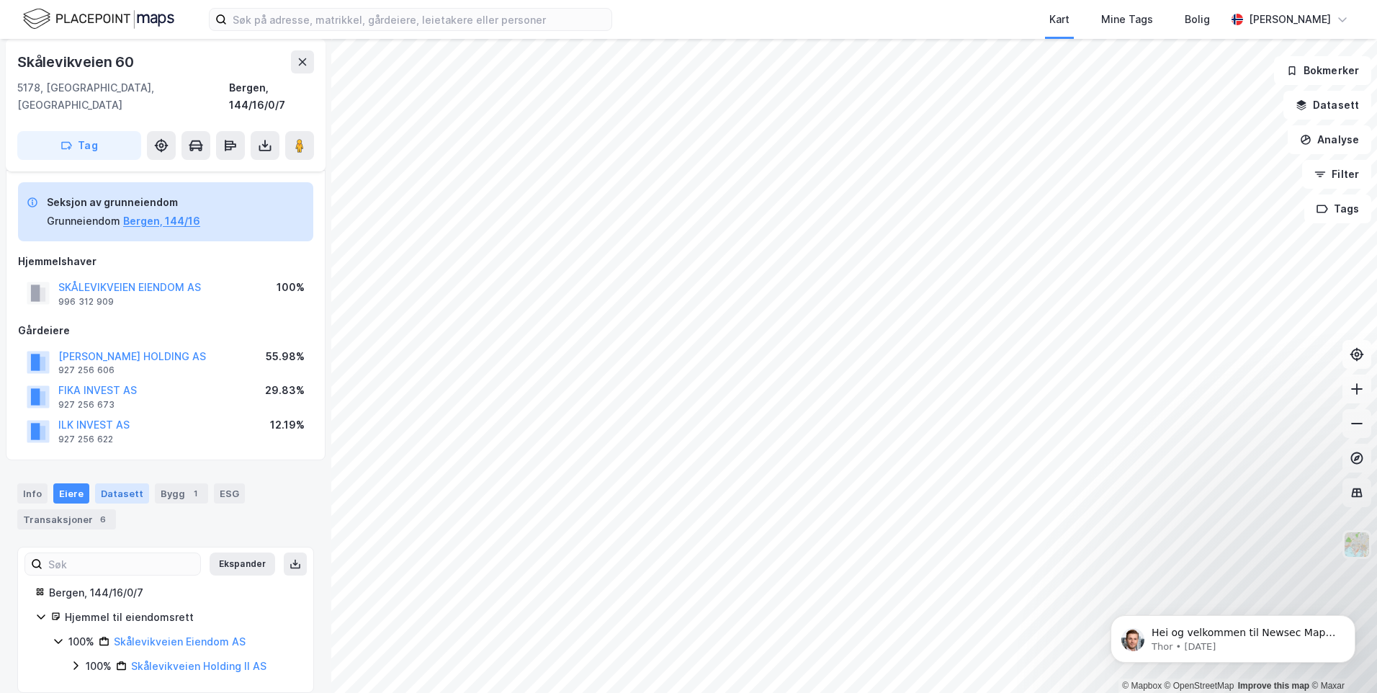
click at [122, 483] on div "Datasett" at bounding box center [122, 493] width 54 height 20
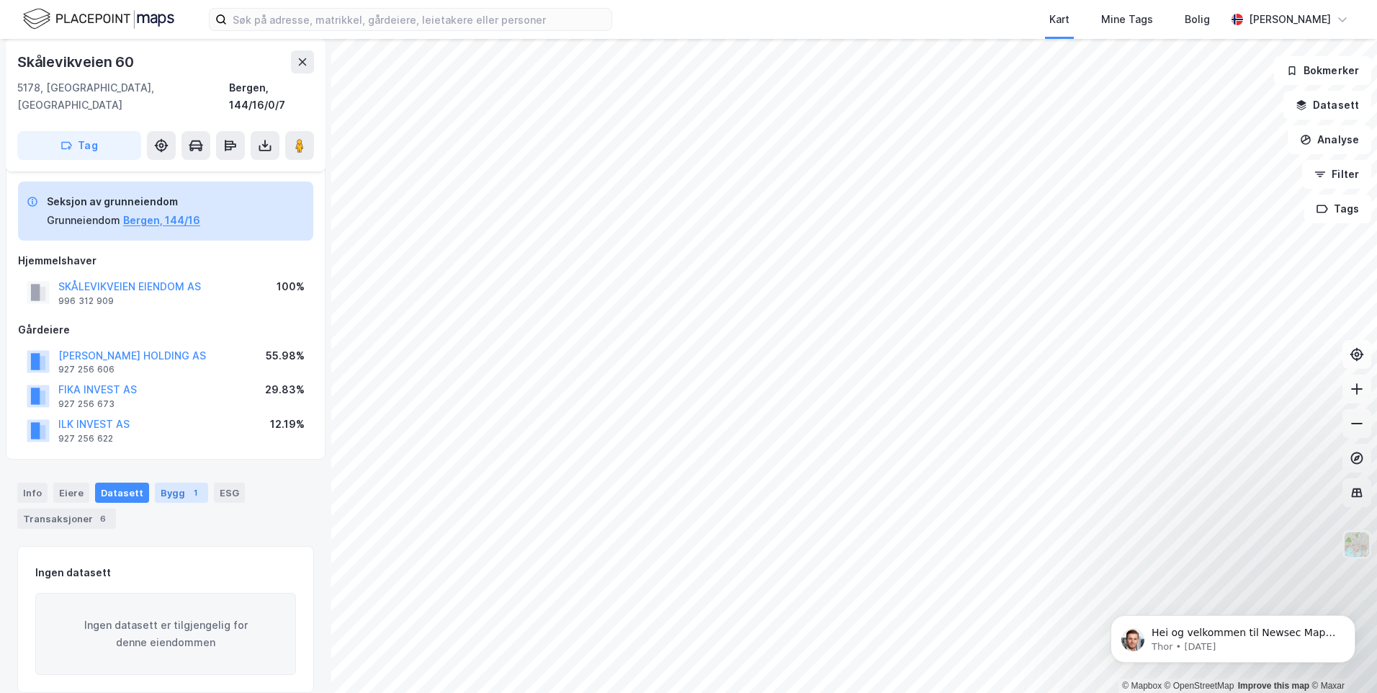
click at [166, 483] on div "Bygg 1" at bounding box center [181, 493] width 53 height 20
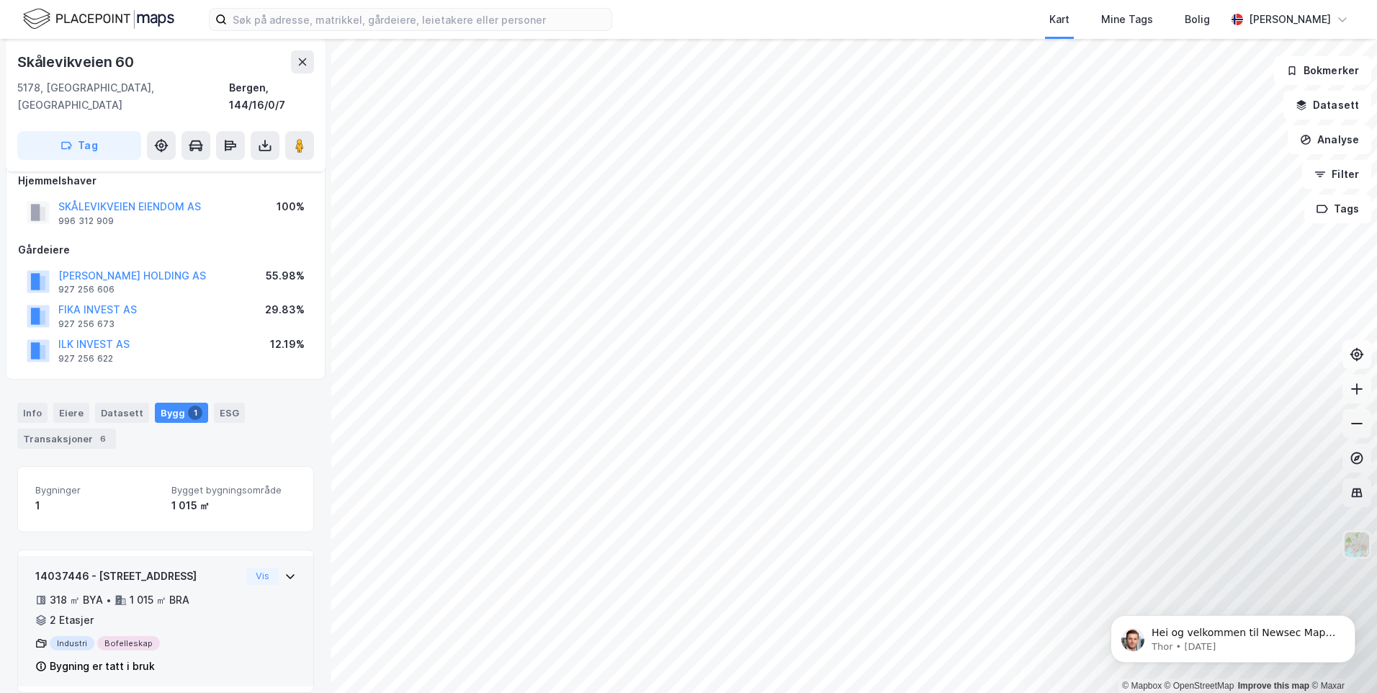
click at [84, 591] on div "318 ㎡ BYA" at bounding box center [76, 599] width 53 height 17
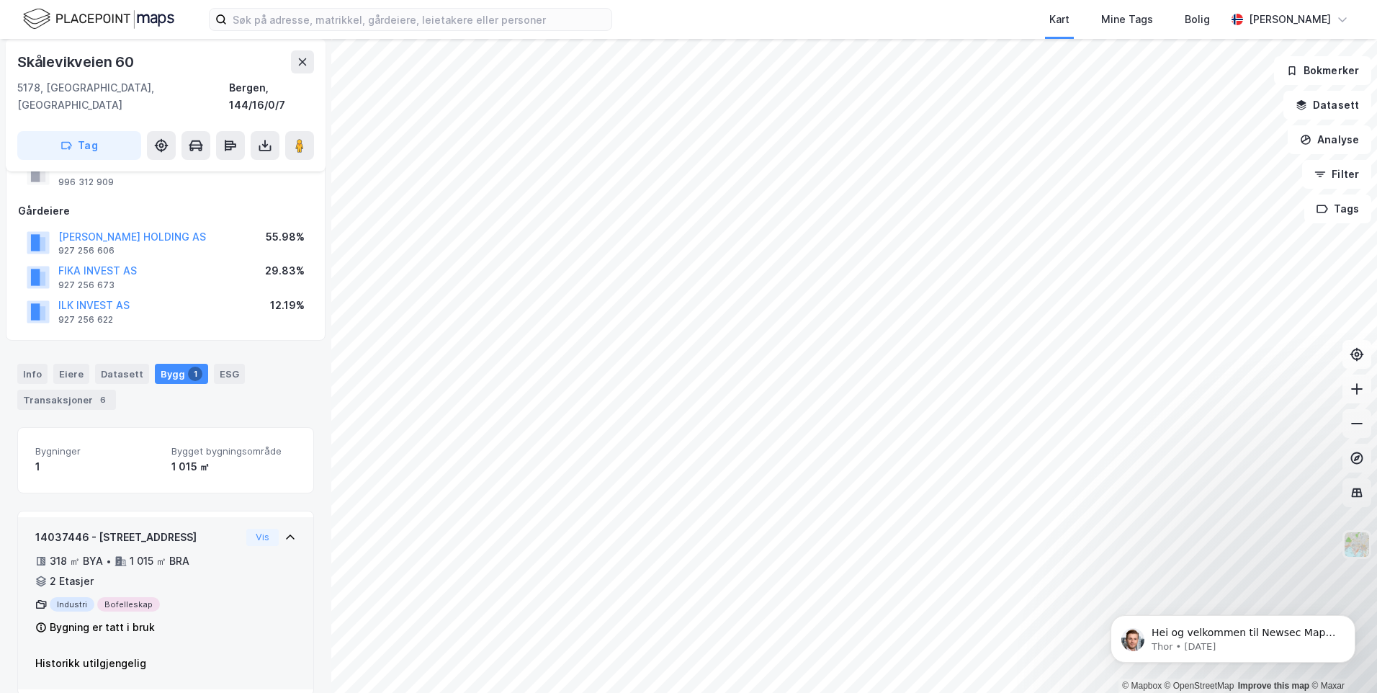
click at [58, 552] on div "318 ㎡ BYA" at bounding box center [76, 560] width 53 height 17
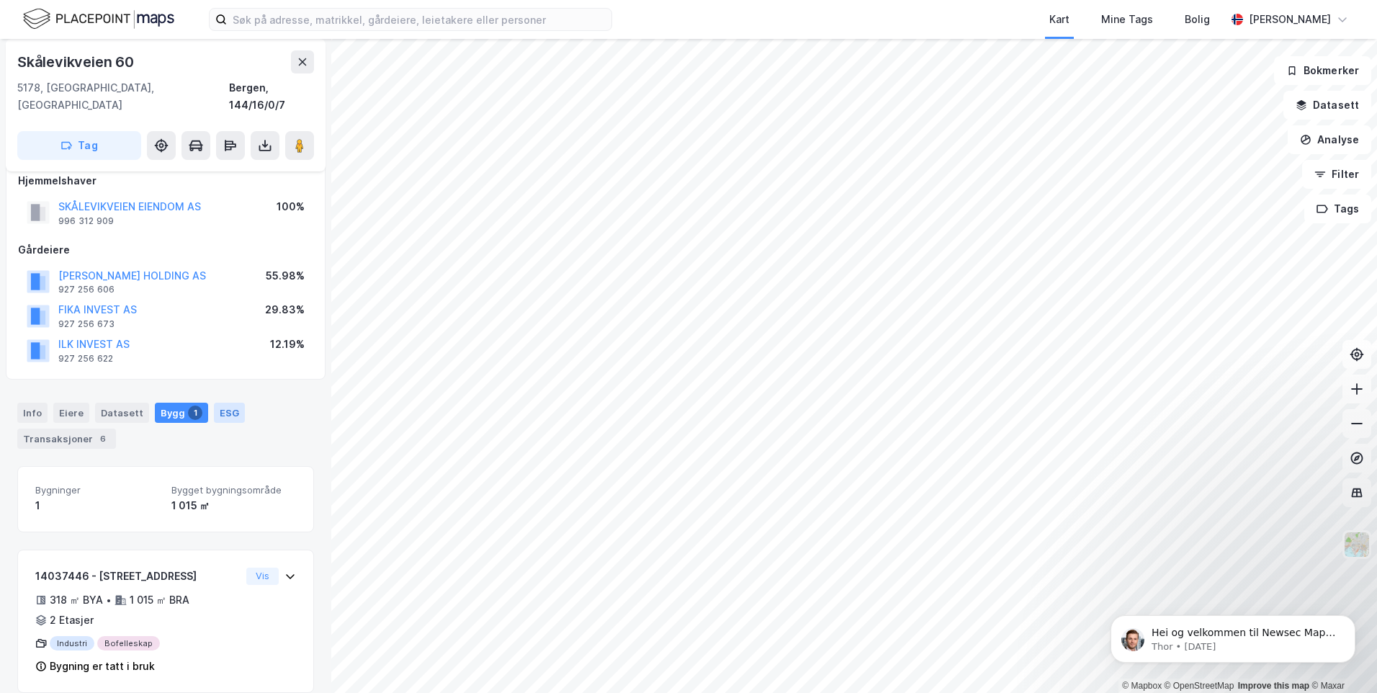
click at [223, 403] on div "ESG" at bounding box center [229, 413] width 31 height 20
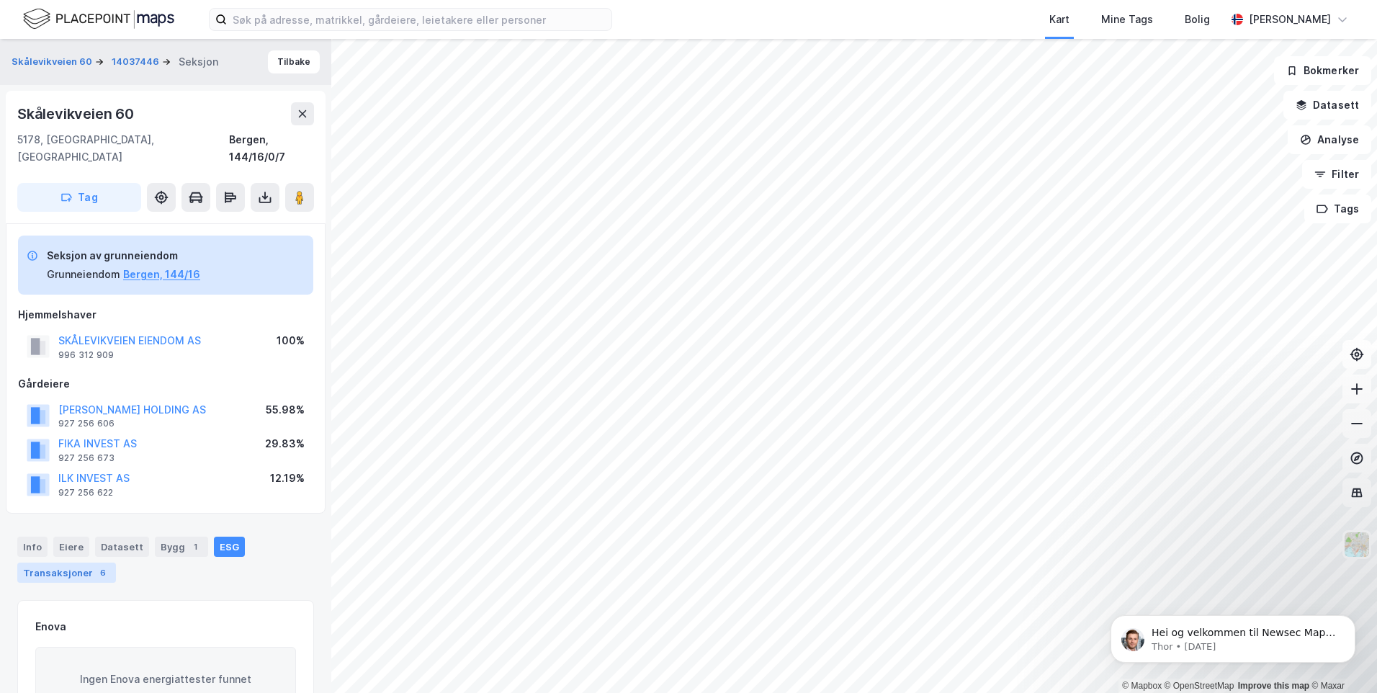
click at [61, 563] on div "Transaksjoner 6" at bounding box center [66, 573] width 99 height 20
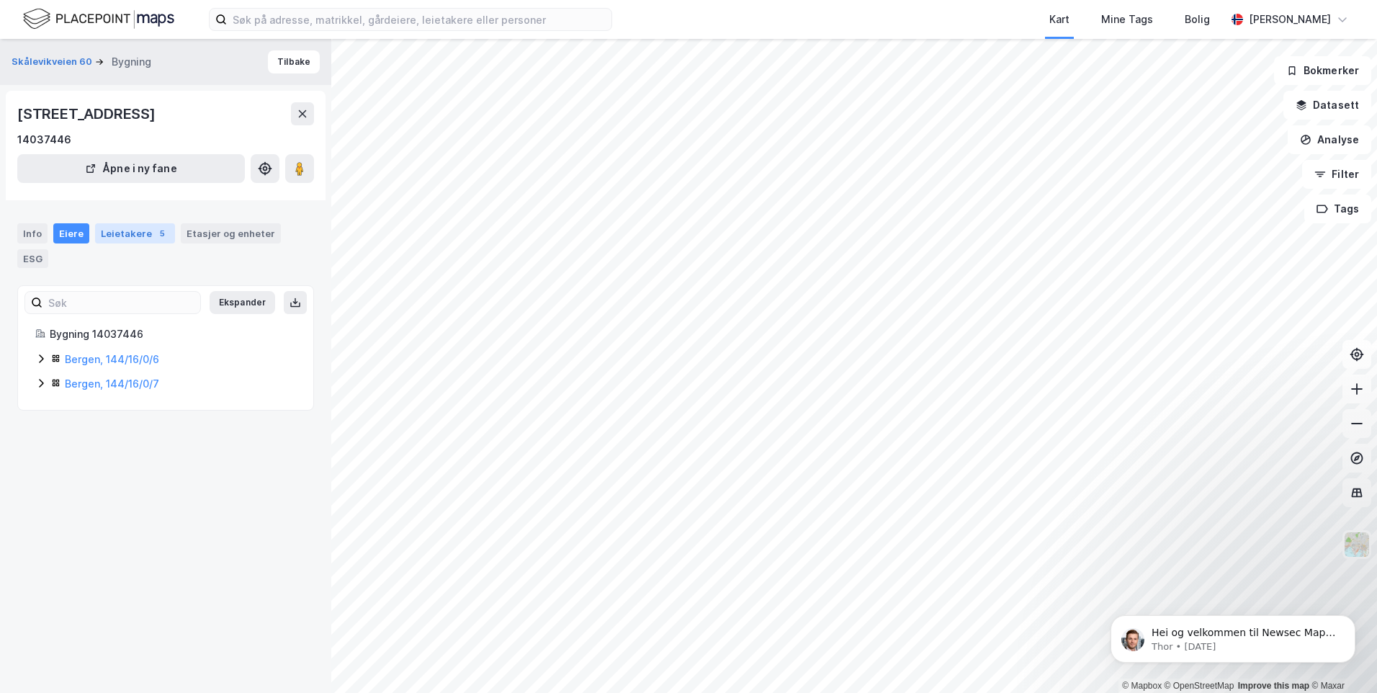
click at [104, 236] on div "Leietakere 5" at bounding box center [135, 233] width 80 height 20
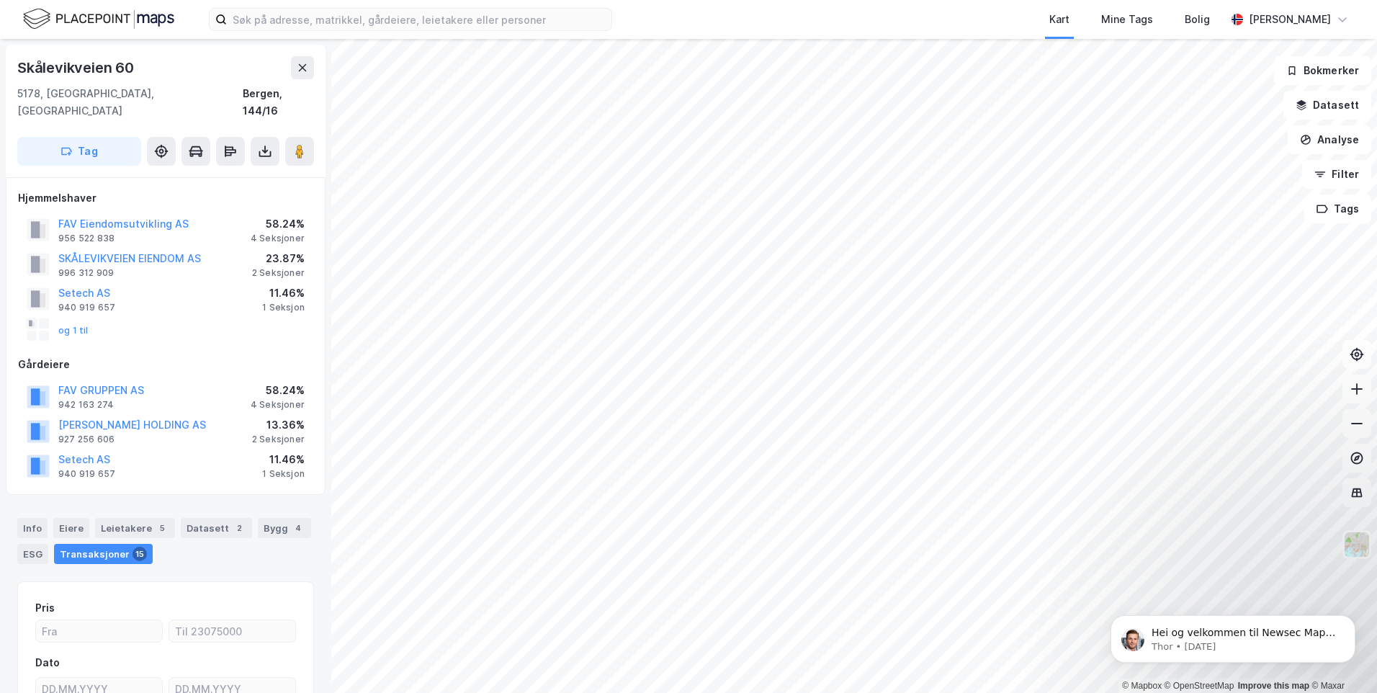
scroll to position [61, 0]
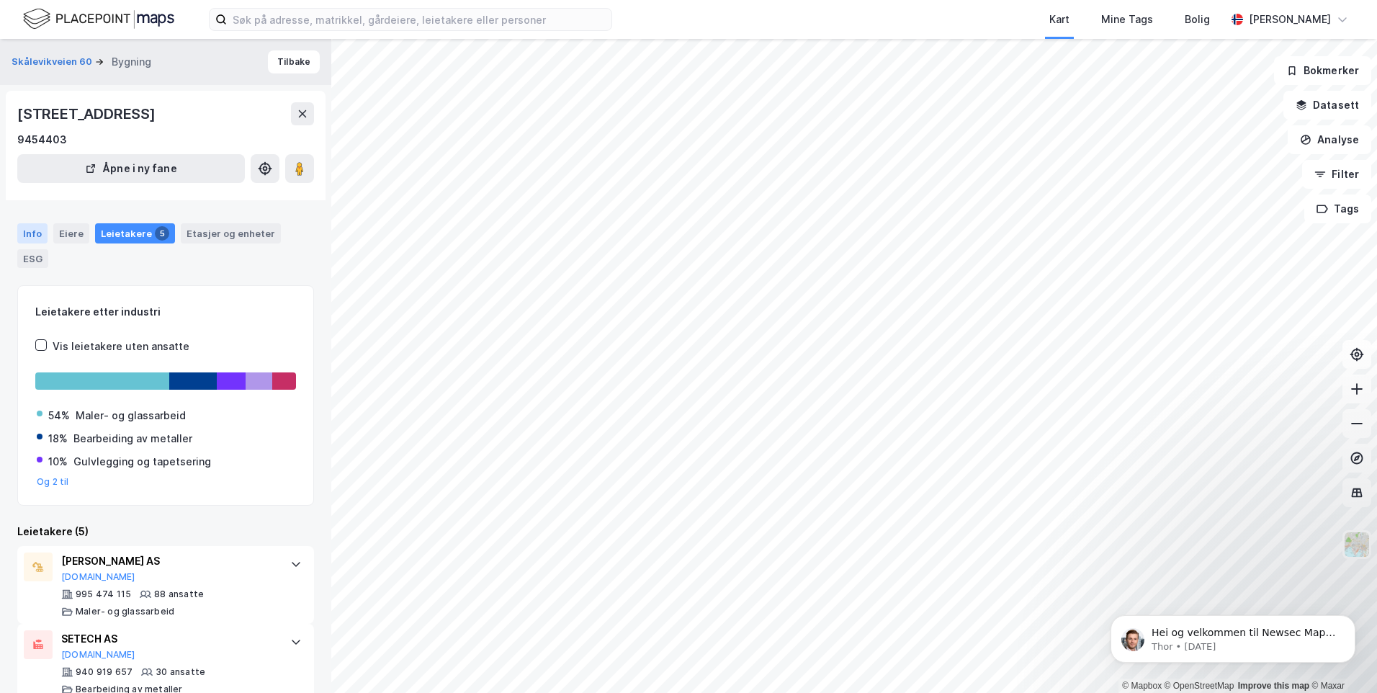
click at [37, 233] on div "Info" at bounding box center [32, 233] width 30 height 20
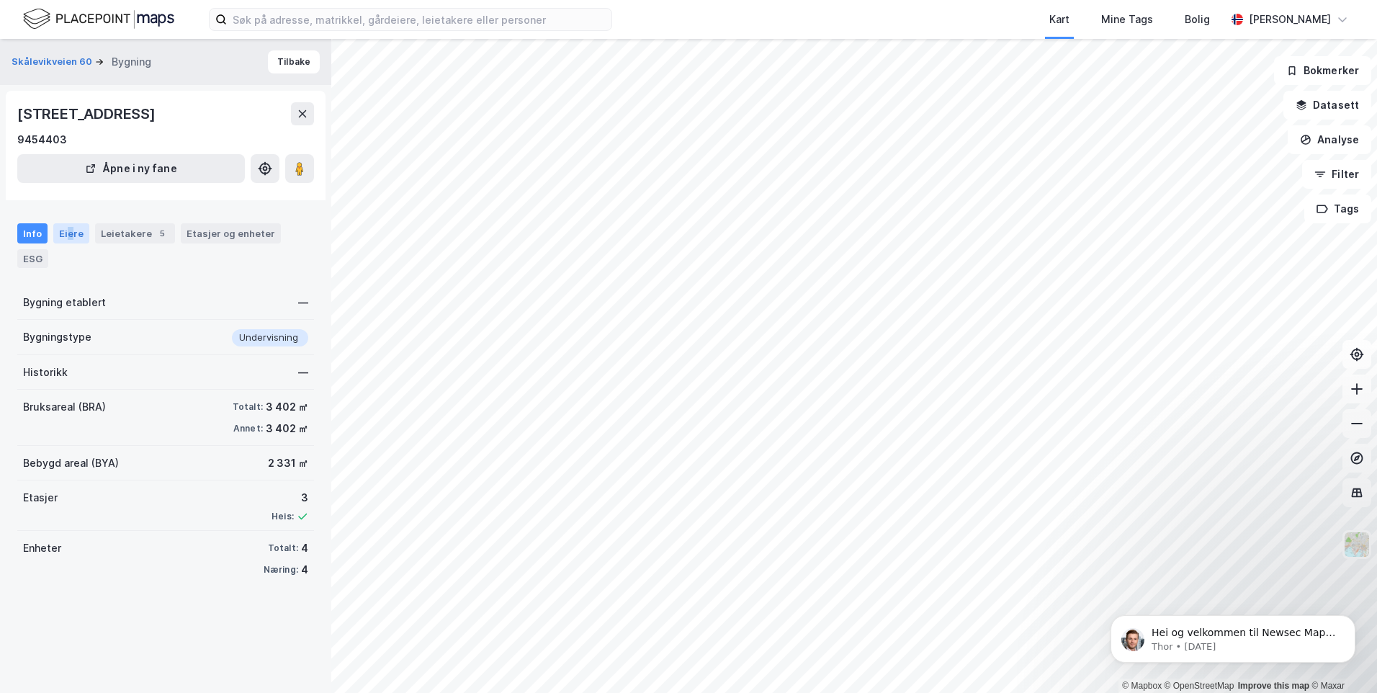
click at [70, 232] on div "Eiere" at bounding box center [71, 233] width 36 height 20
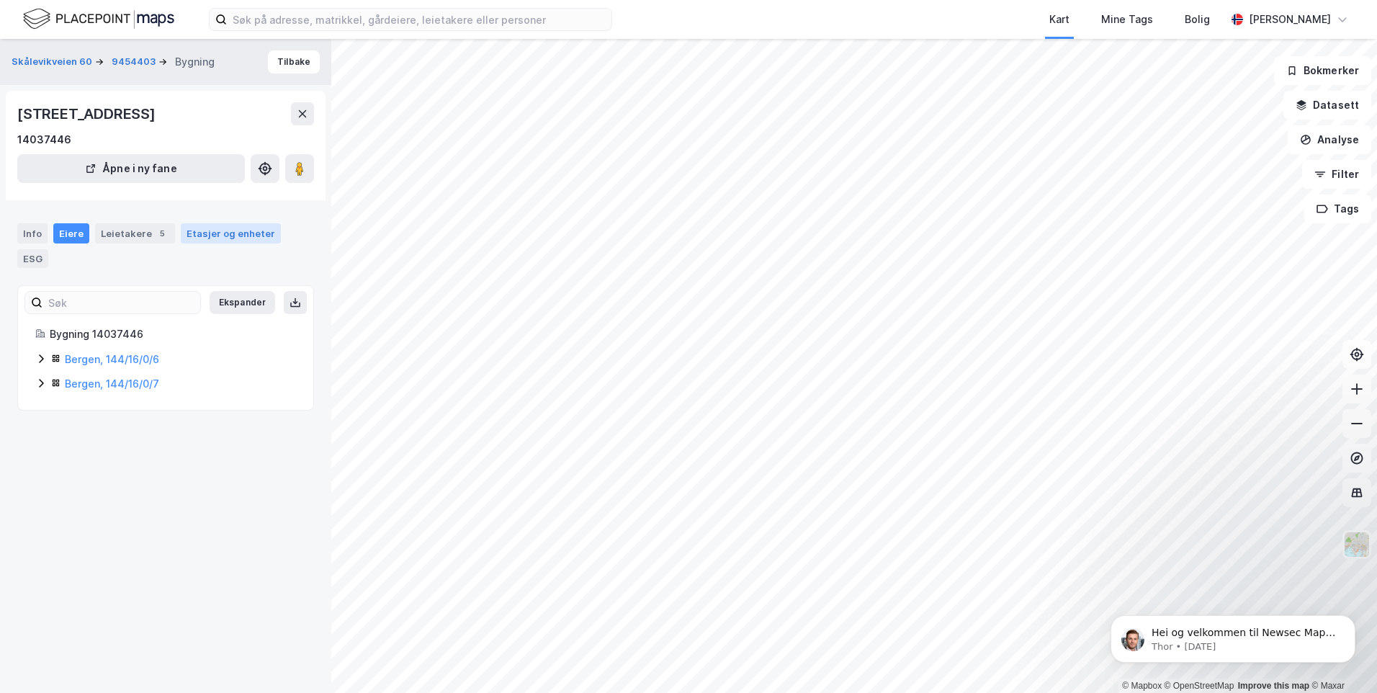
click at [188, 236] on div "Etasjer og enheter" at bounding box center [231, 233] width 89 height 13
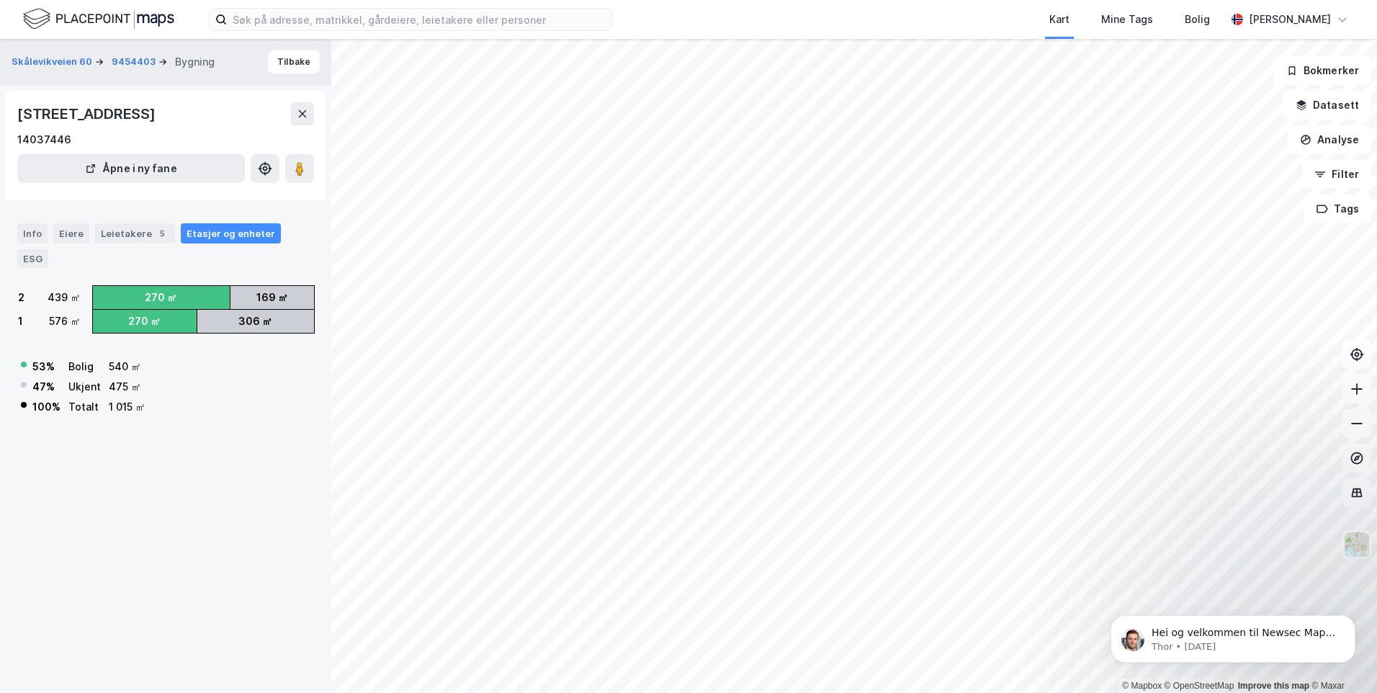
click at [282, 558] on div "Skålevikveien 60 9454403 Bygning Tilbake Skålevikveien 60, 5178, VESTLAND 14037…" at bounding box center [165, 366] width 331 height 654
